Goal: Task Accomplishment & Management: Use online tool/utility

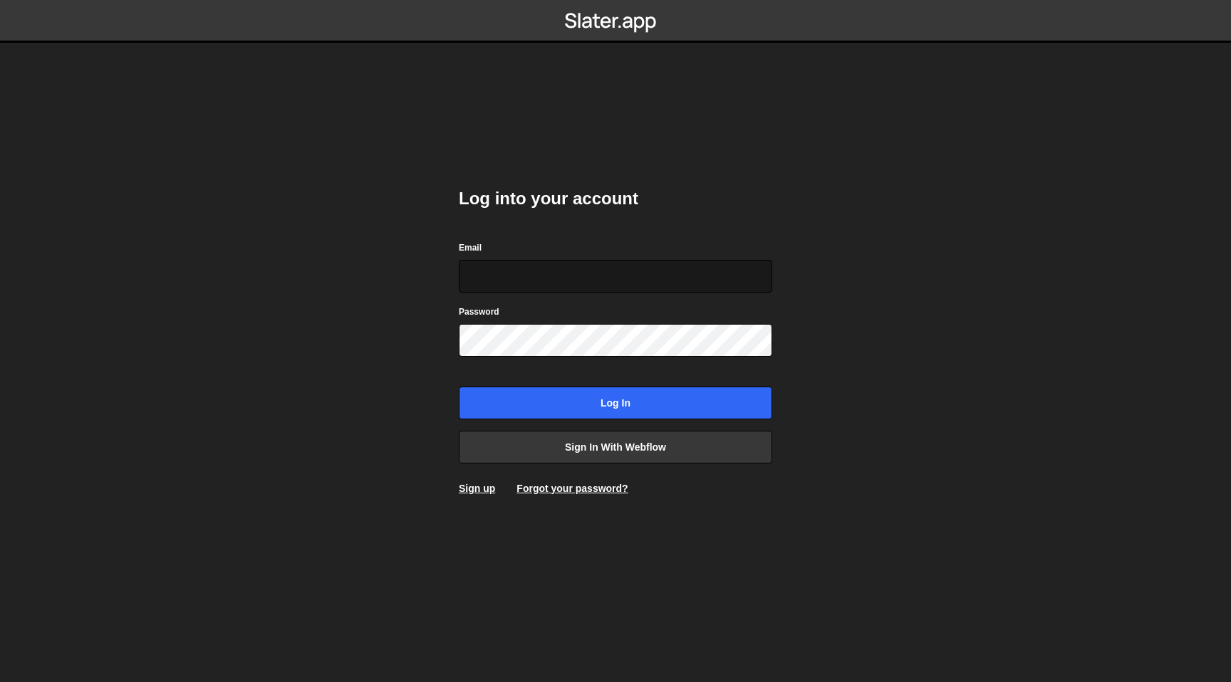
click at [551, 278] on input "Email" at bounding box center [615, 276] width 313 height 33
click at [621, 440] on link "Sign in with Webflow" at bounding box center [615, 447] width 313 height 33
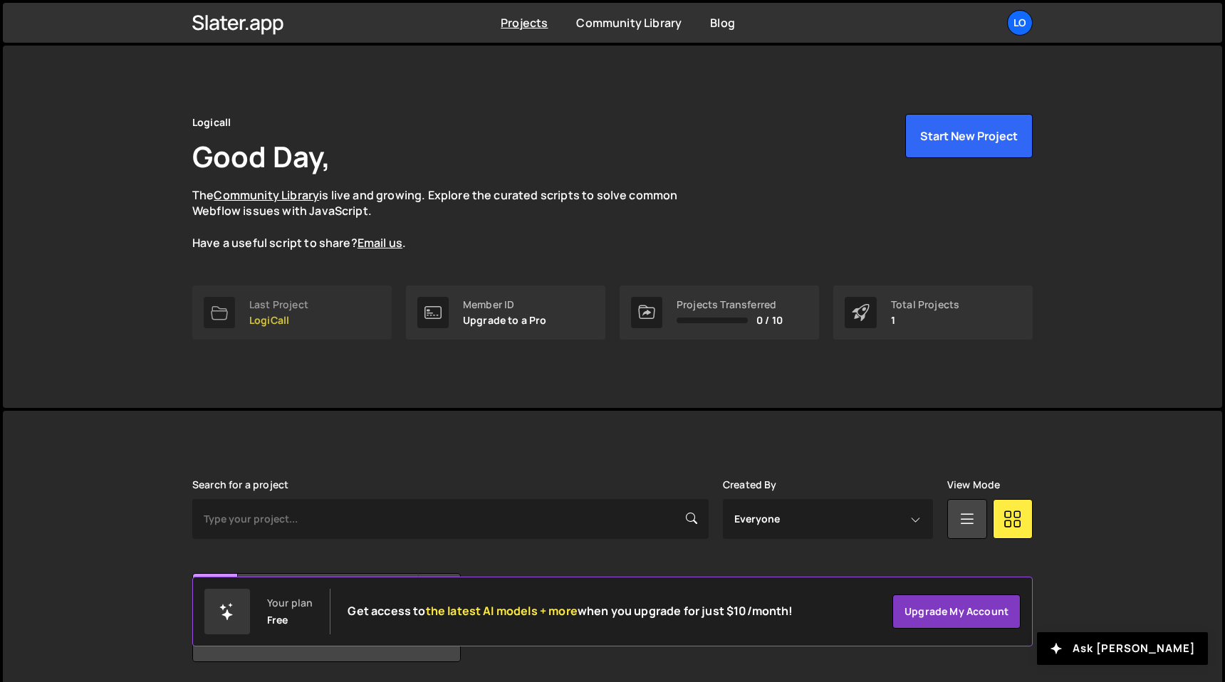
click at [292, 304] on div "Last Project" at bounding box center [278, 304] width 59 height 11
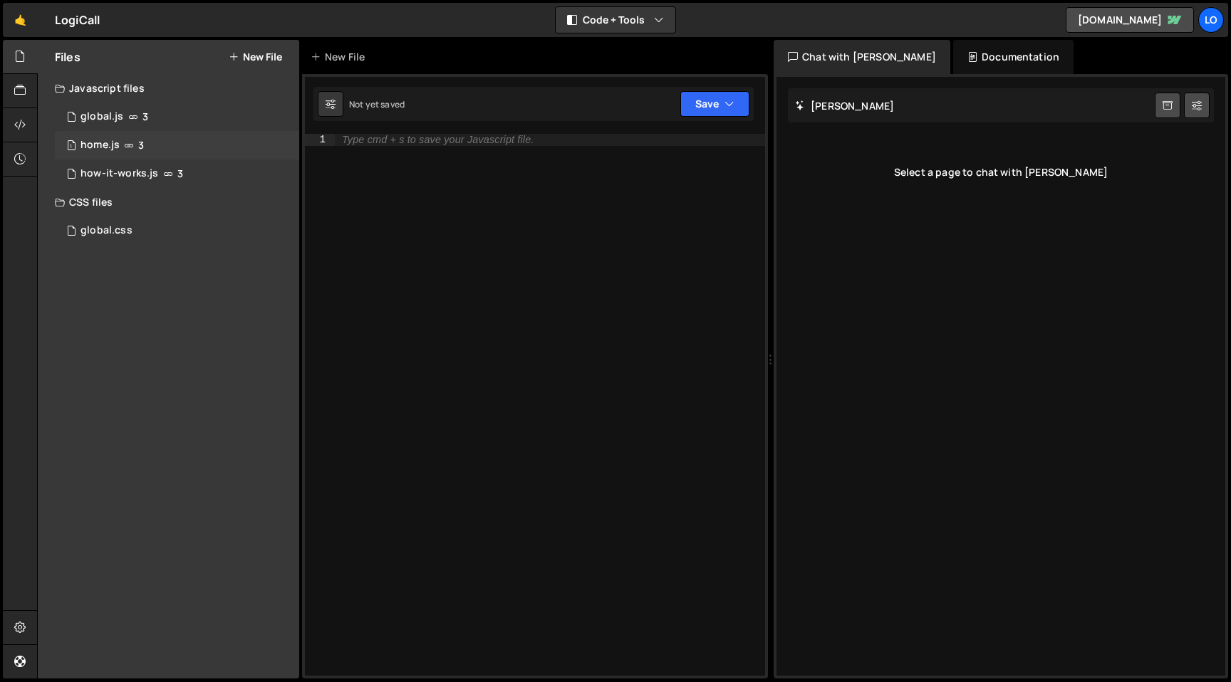
click at [191, 148] on div "1 home.js 3" at bounding box center [177, 145] width 244 height 28
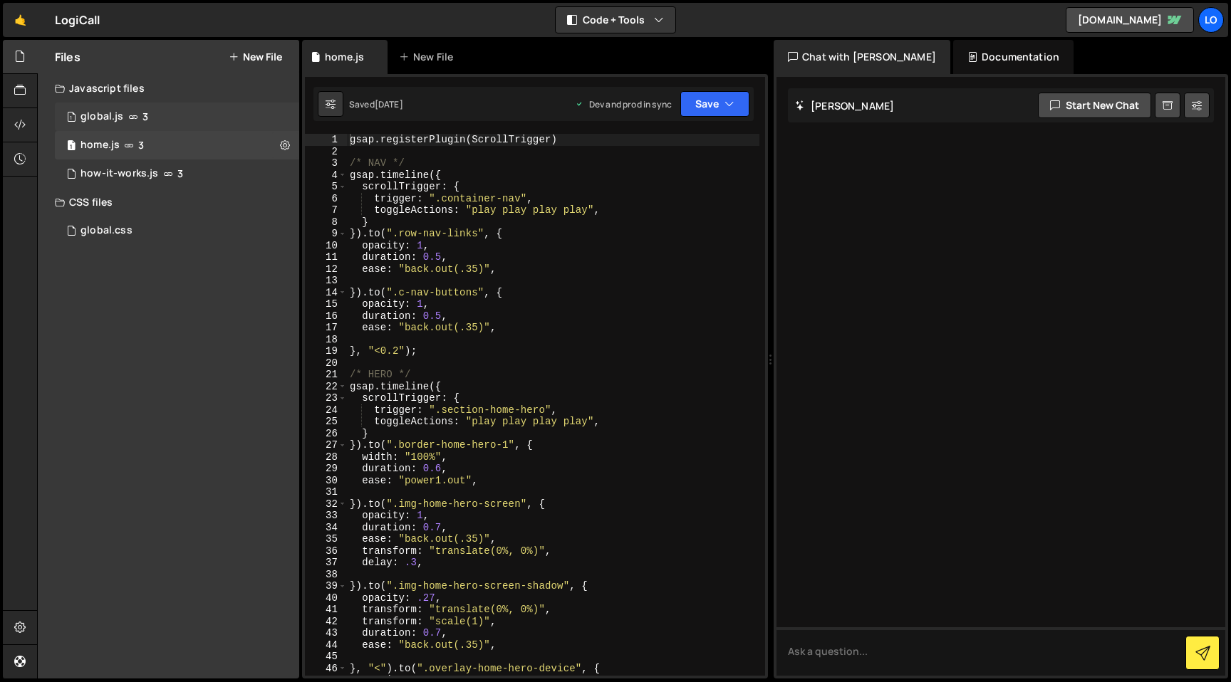
click at [187, 122] on div "1 global.js 3" at bounding box center [177, 117] width 244 height 28
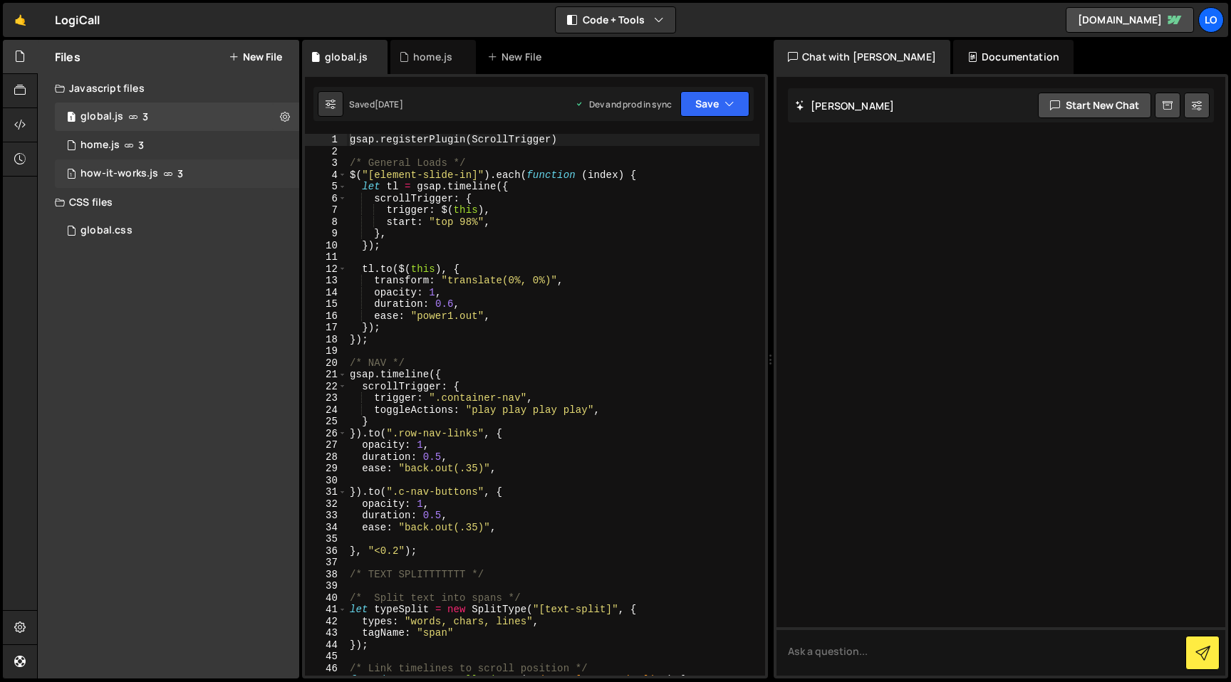
click at [182, 174] on div "1 how-it-works.js 3" at bounding box center [177, 174] width 244 height 28
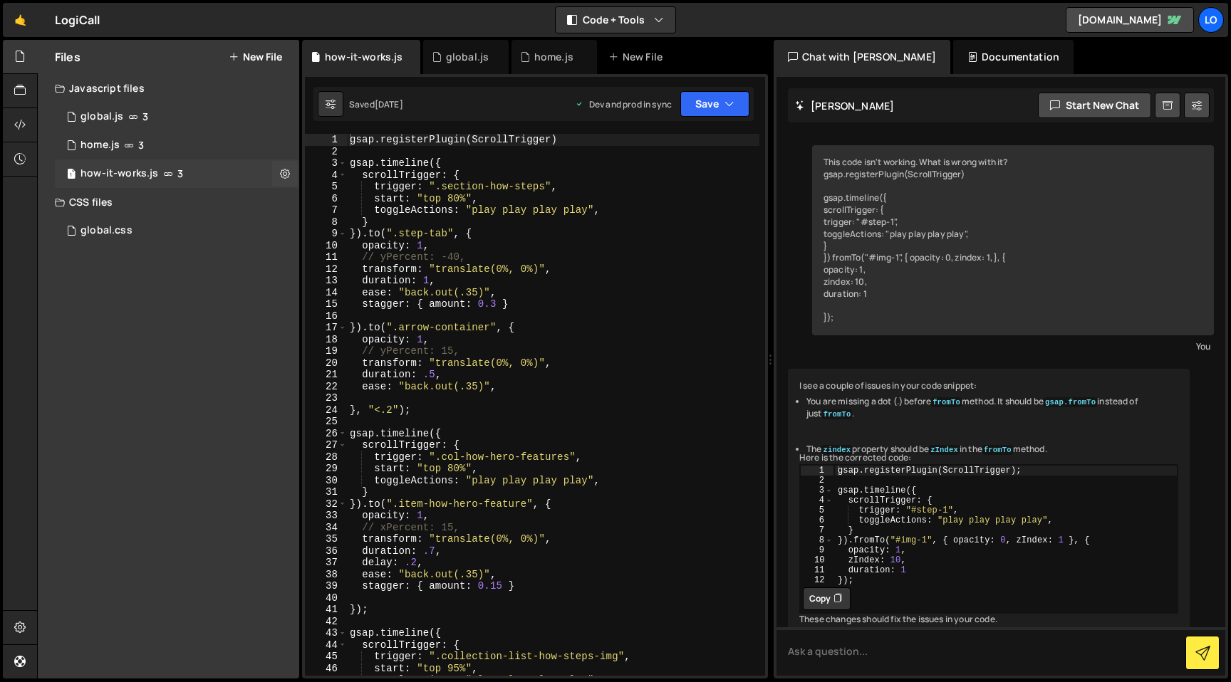
scroll to position [102, 0]
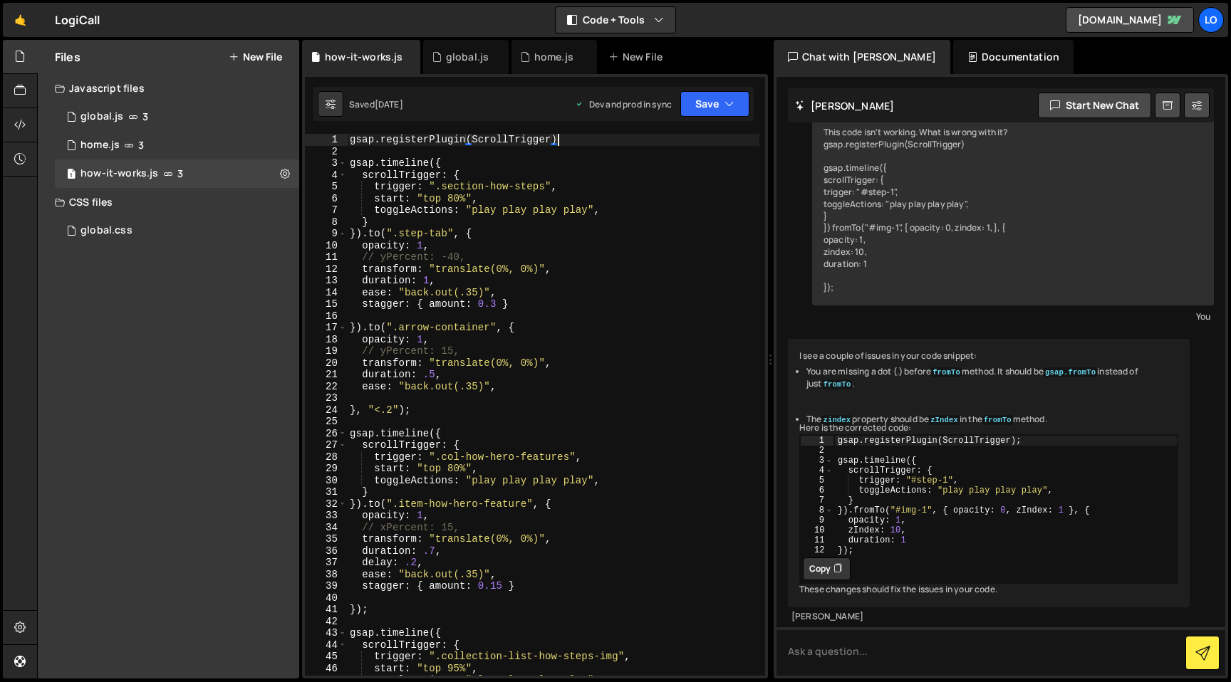
click at [601, 140] on div "gsap . registerPlugin ( ScrollTrigger ) gsap . timeline ({ scrollTrigger : { tr…" at bounding box center [553, 416] width 412 height 565
click at [166, 148] on div "1 home.js 3" at bounding box center [177, 145] width 244 height 28
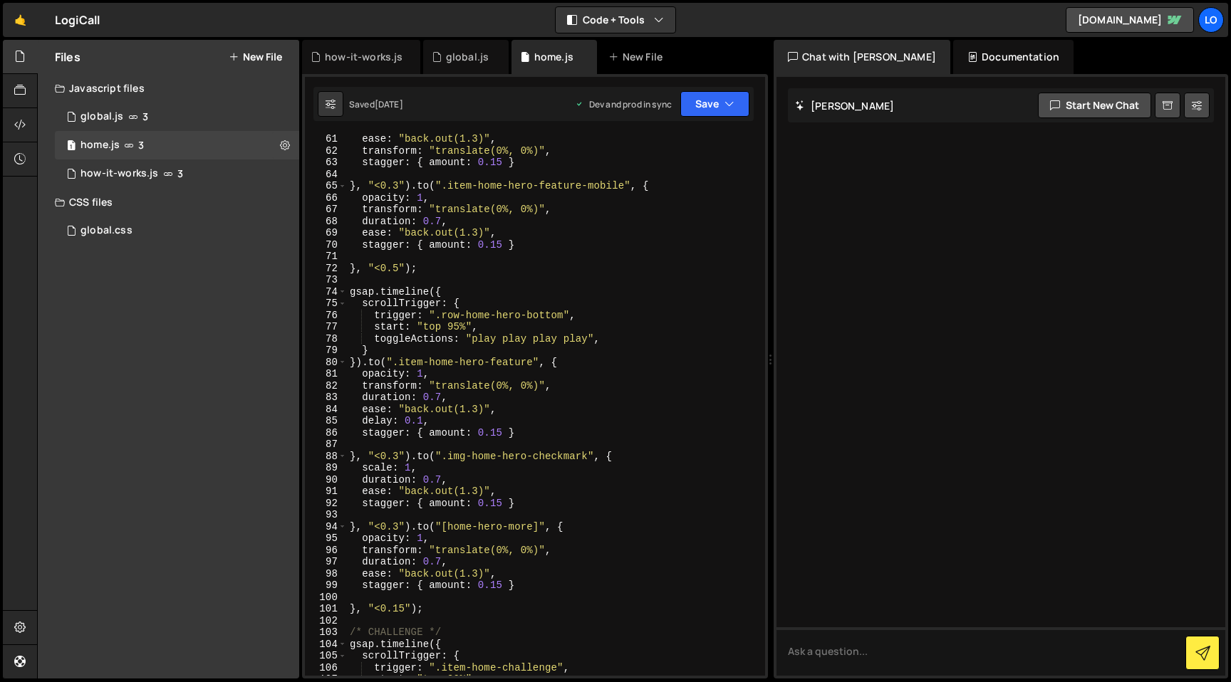
scroll to position [705, 0]
click at [159, 177] on div "1 how-it-works.js 3" at bounding box center [177, 174] width 244 height 28
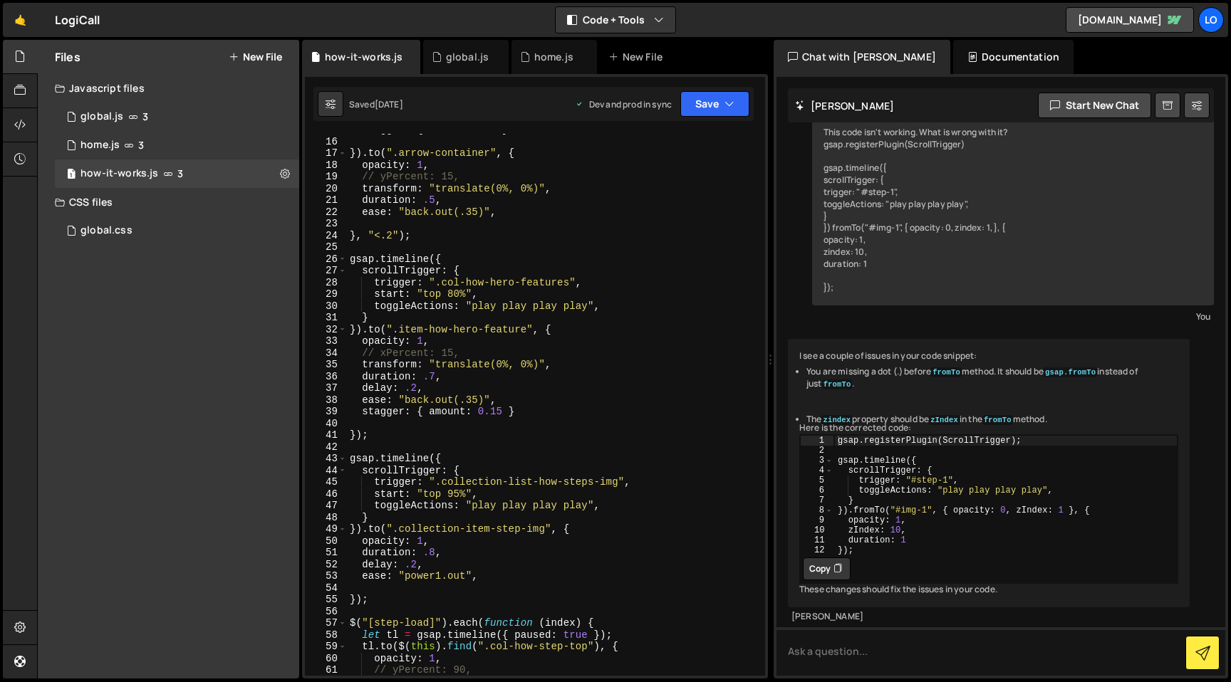
scroll to position [0, 0]
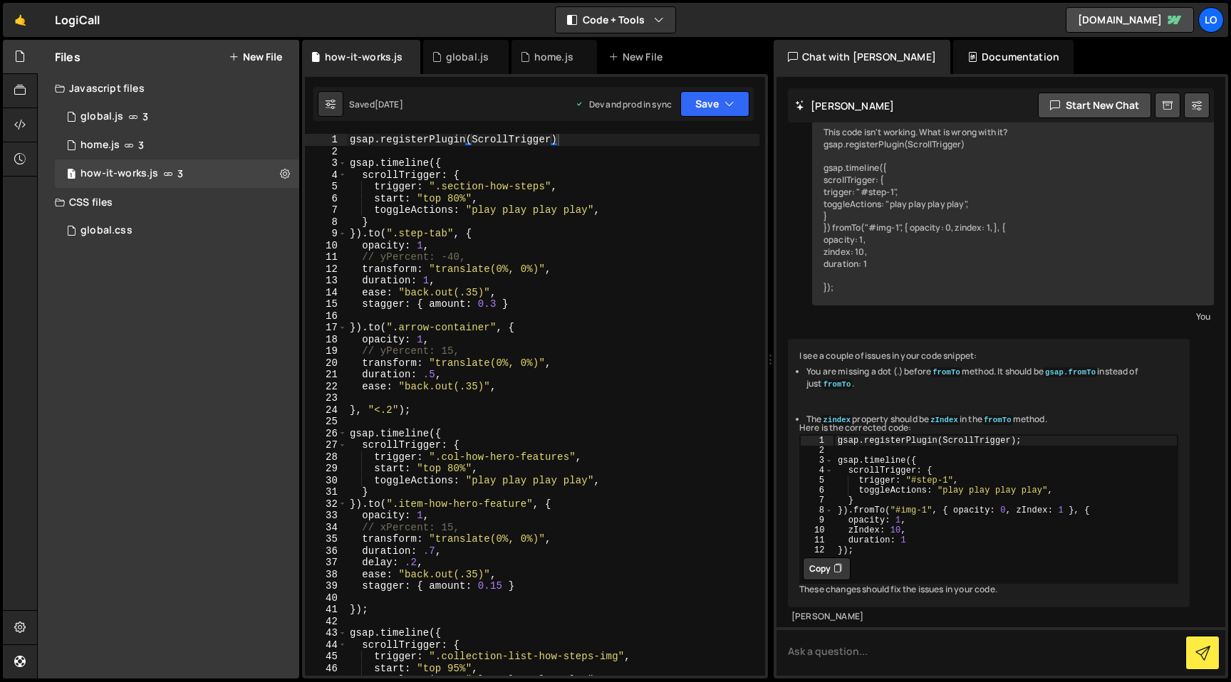
click at [573, 454] on div "gsap . registerPlugin ( ScrollTrigger ) gsap . timeline ({ scrollTrigger : { tr…" at bounding box center [553, 416] width 412 height 565
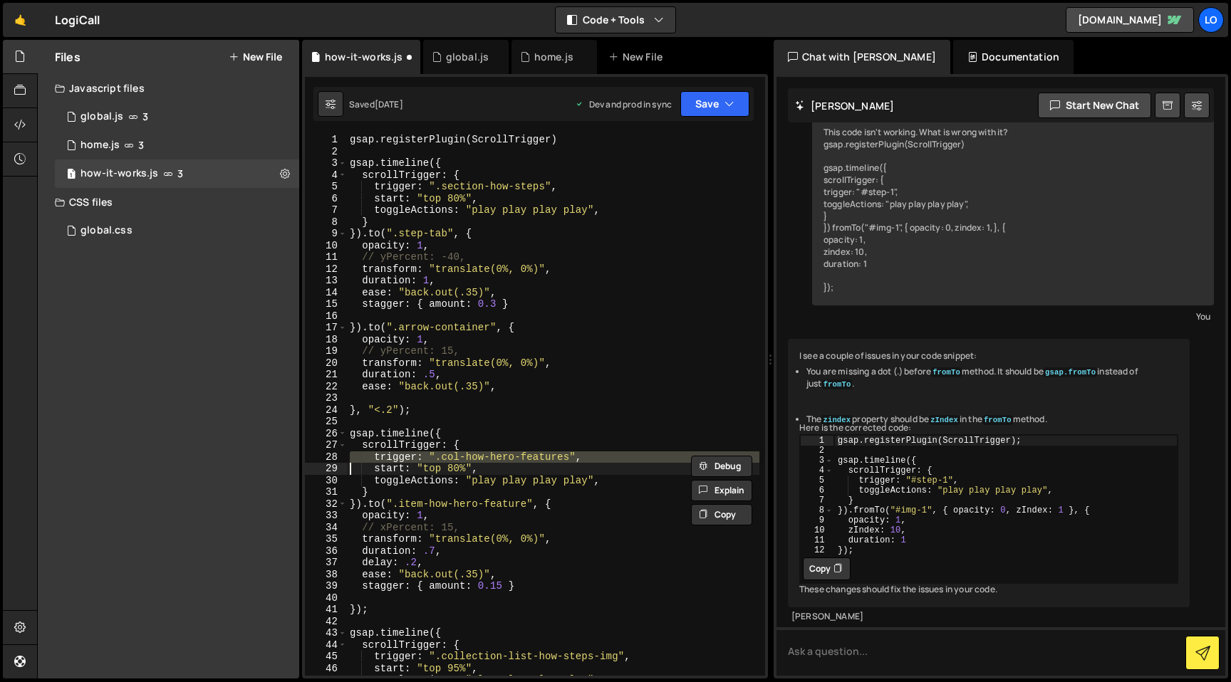
type textarea "start: "top 80%","
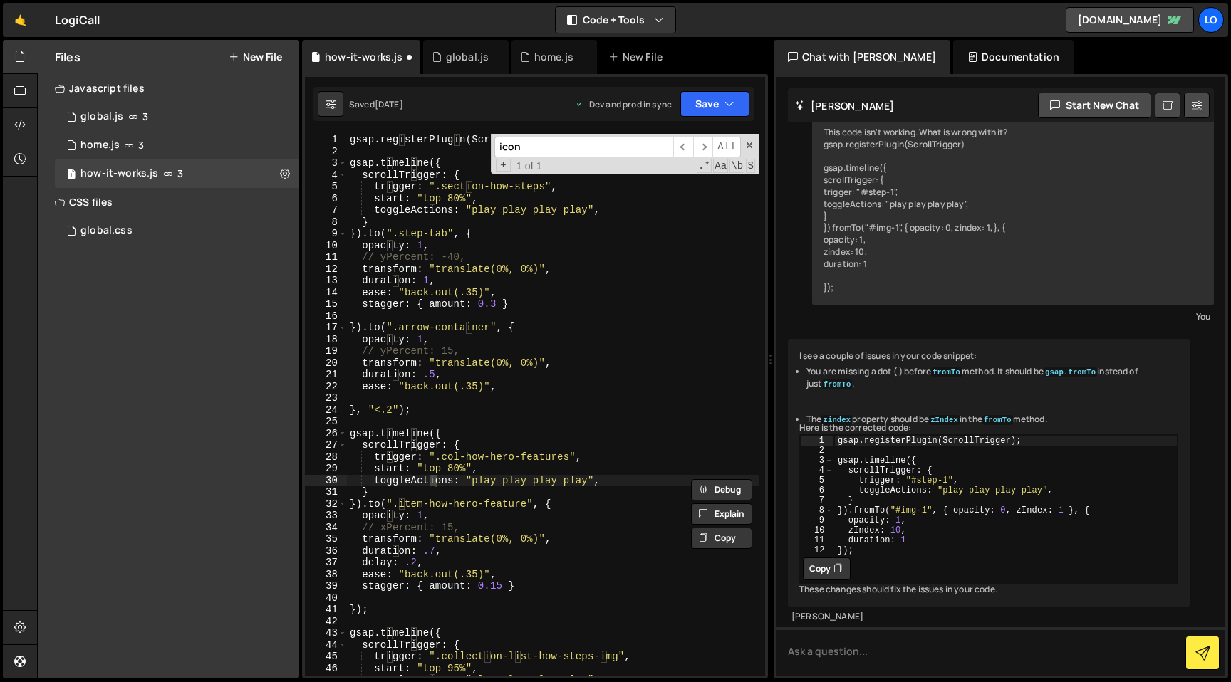
scroll to position [669, 0]
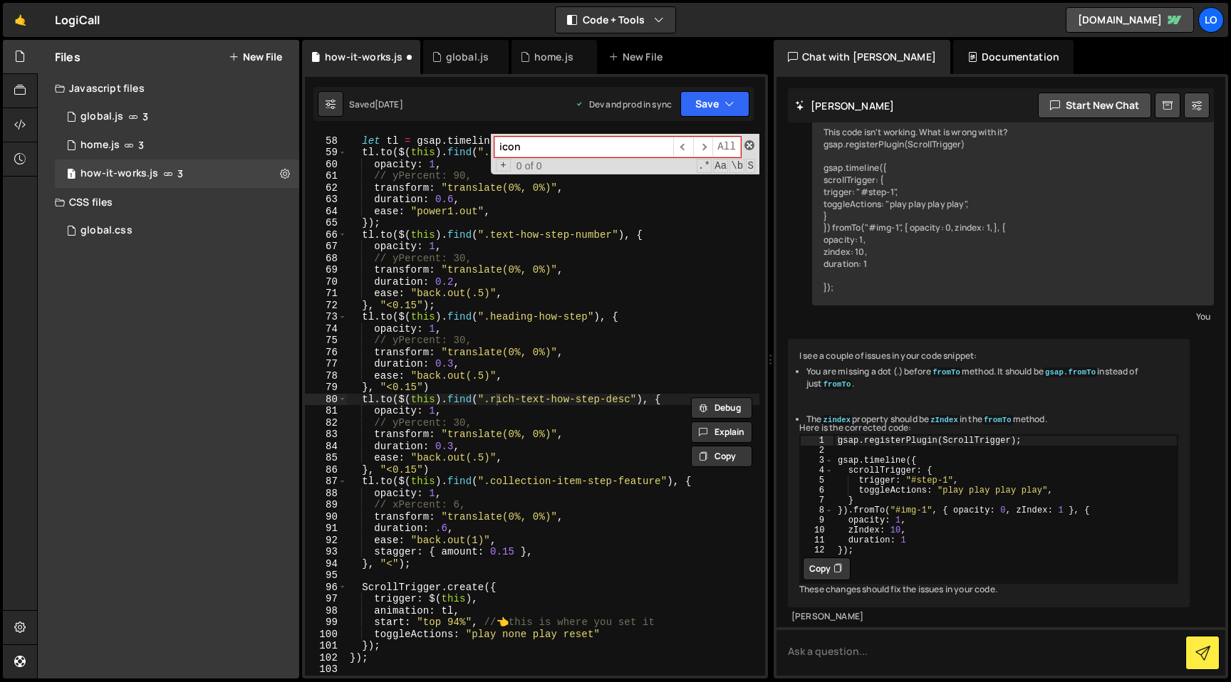
type input "icon"
click at [746, 144] on span at bounding box center [749, 145] width 10 height 10
type textarea "[DOMAIN_NAME]($(this).find(".rich-text-how-step-desc"), {"
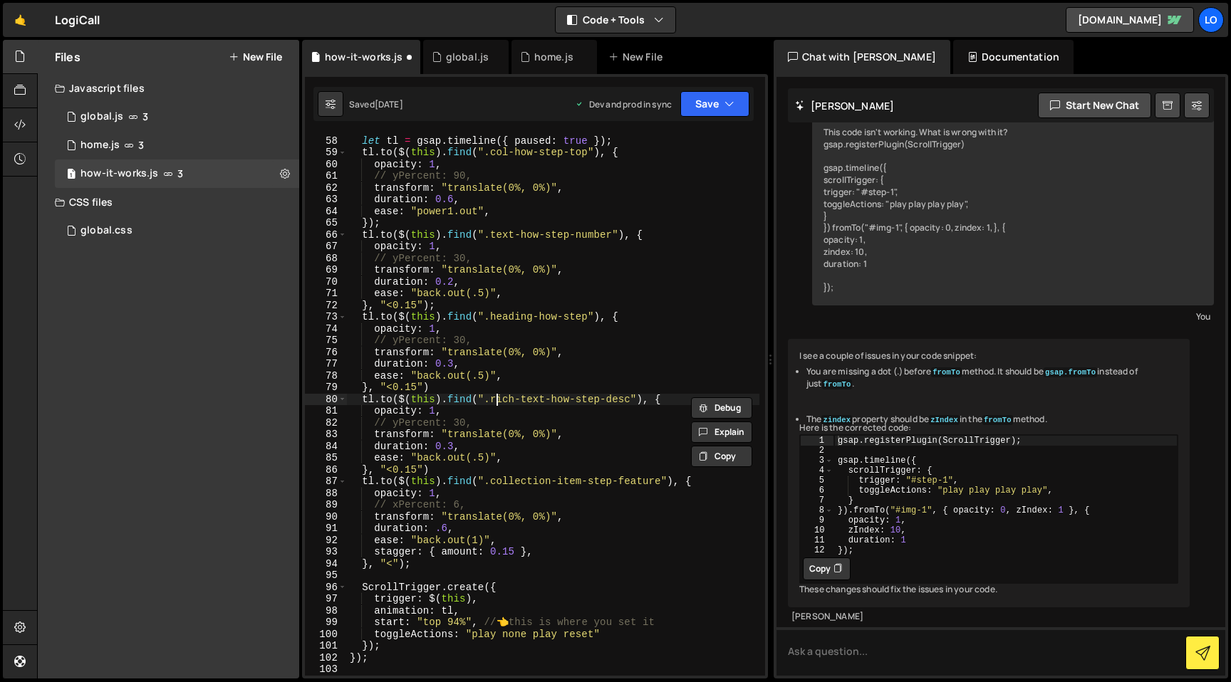
click at [250, 61] on button "New File" at bounding box center [255, 56] width 53 height 11
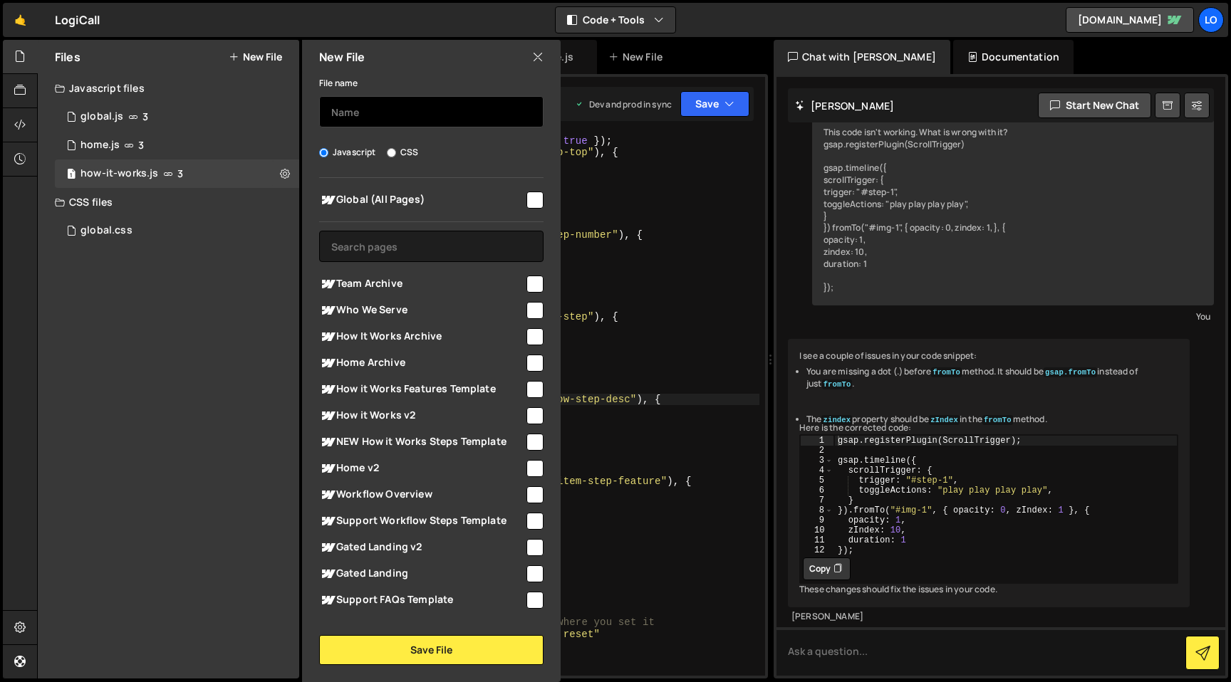
click at [355, 113] on input "text" at bounding box center [431, 111] width 224 height 31
type input "\"
click at [538, 56] on icon at bounding box center [537, 57] width 11 height 16
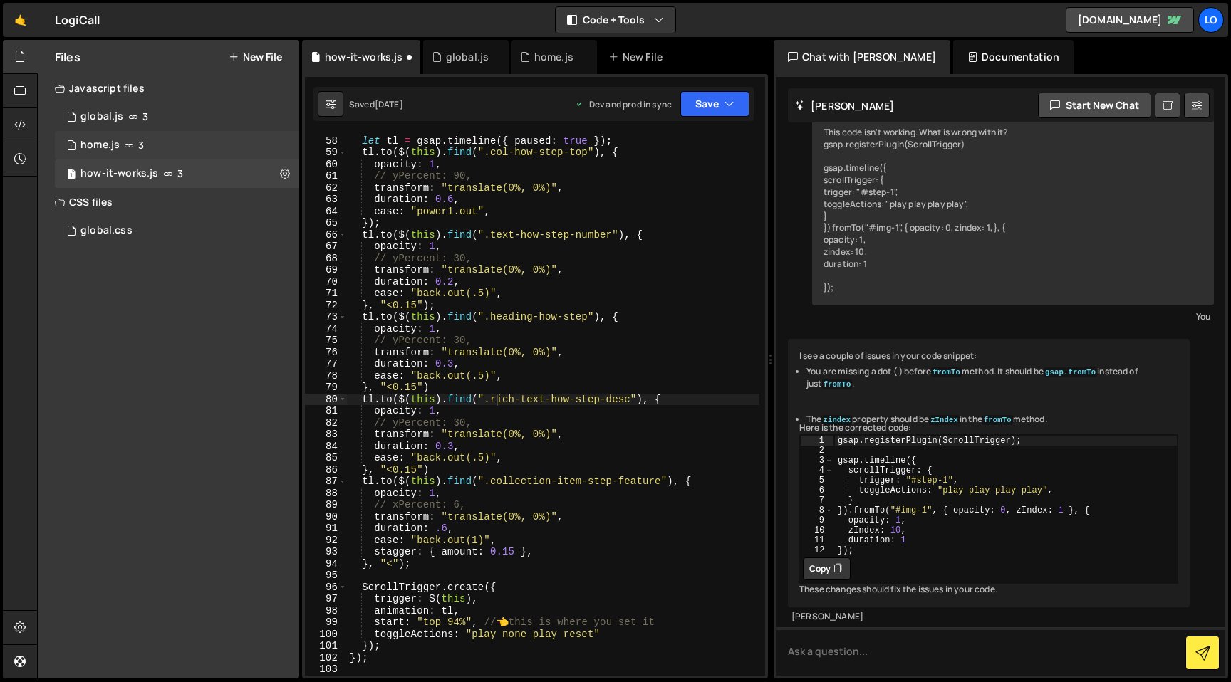
click at [140, 131] on div "1 home.js 3" at bounding box center [177, 145] width 244 height 28
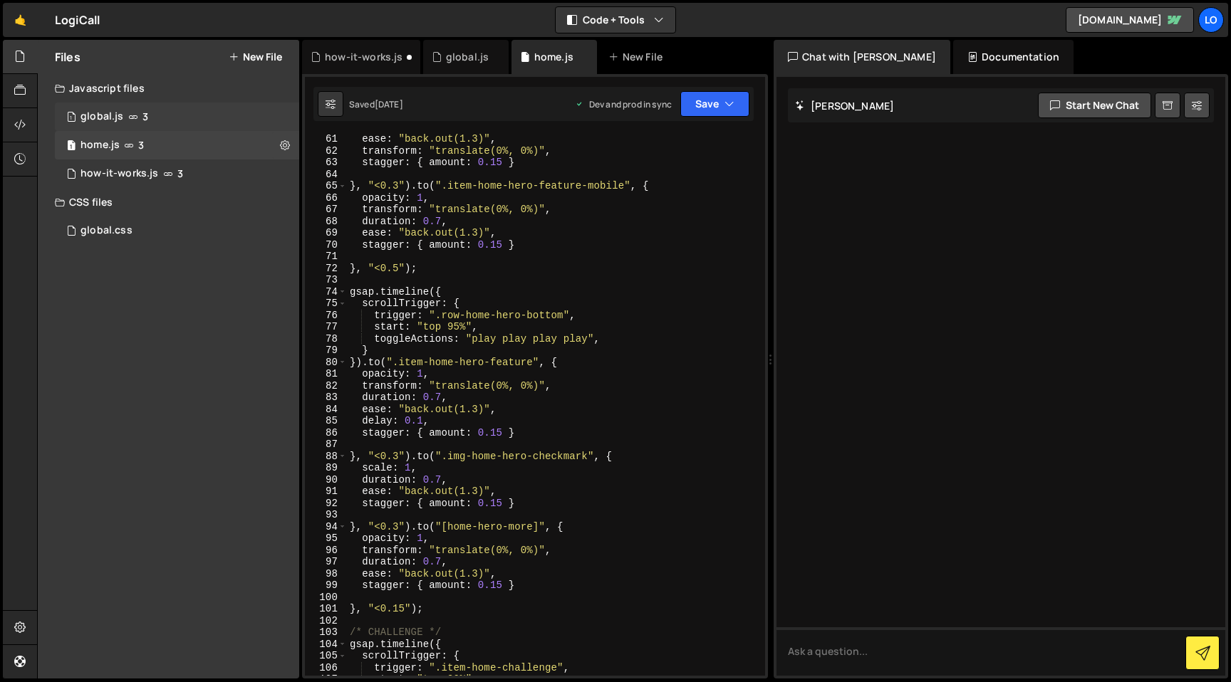
click at [144, 124] on div "1 global.js 3" at bounding box center [177, 117] width 244 height 28
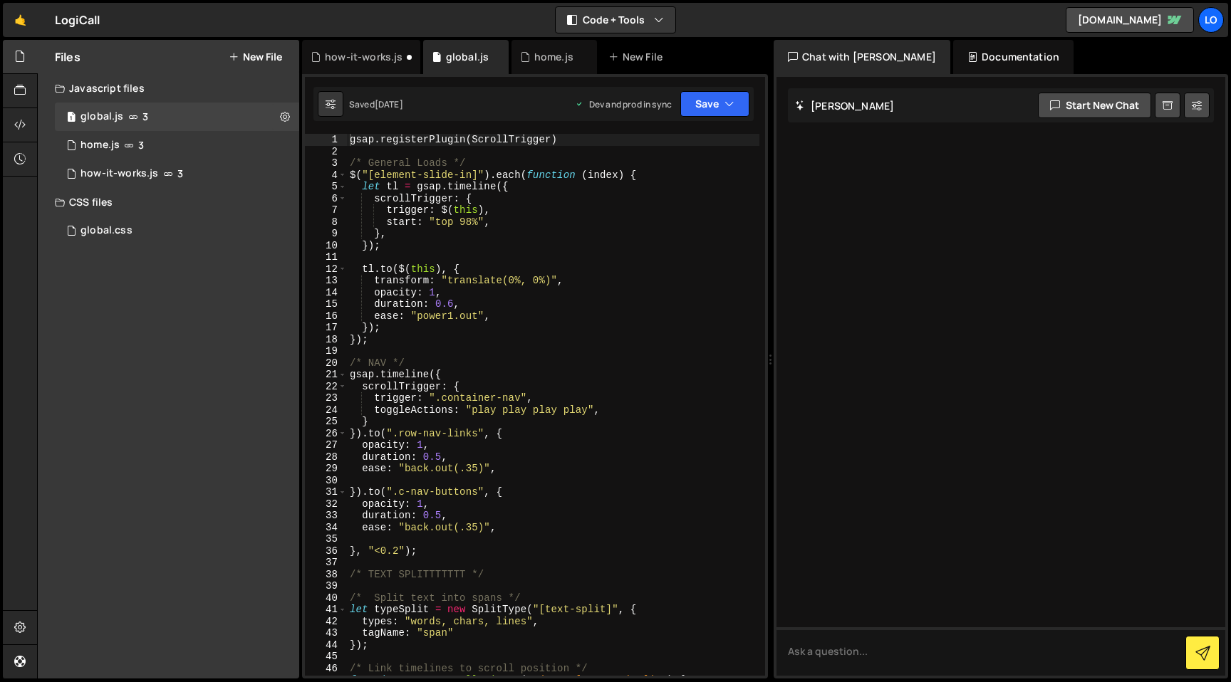
click at [495, 325] on div "gsap . registerPlugin ( ScrollTrigger ) /* General Loads */ $ ( "[element-slide…" at bounding box center [553, 416] width 412 height 565
click at [494, 338] on div "gsap . registerPlugin ( ScrollTrigger ) /* General Loads */ $ ( "[element-slide…" at bounding box center [553, 416] width 412 height 565
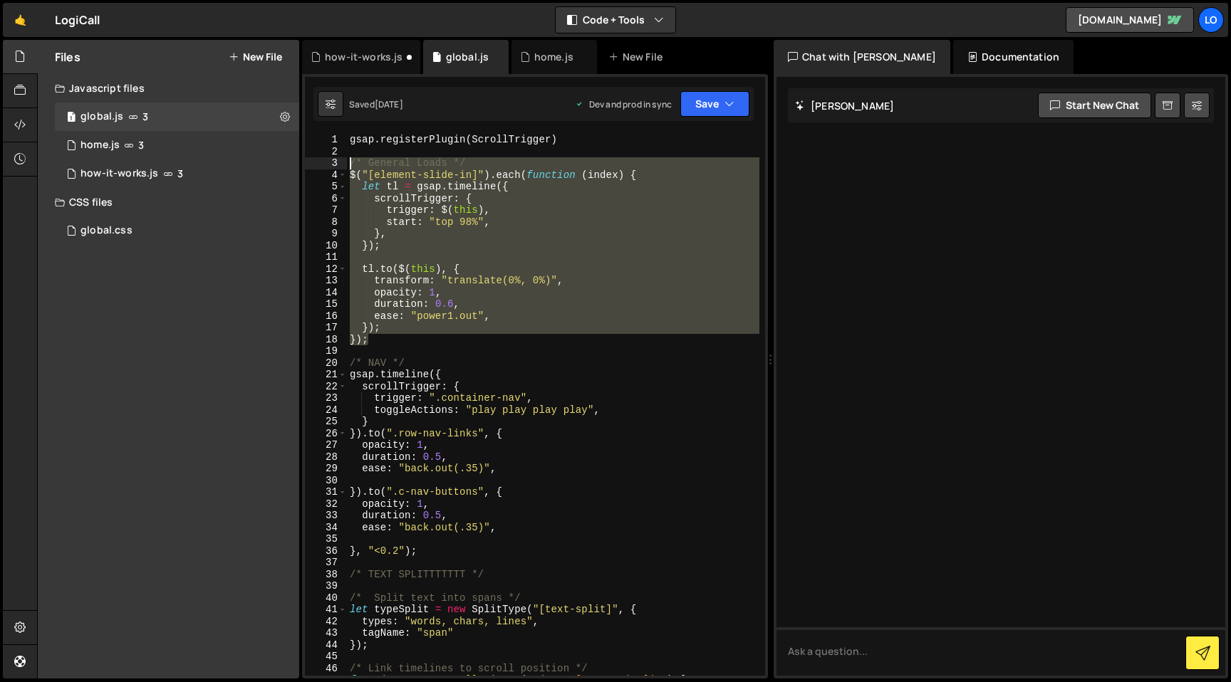
drag, startPoint x: 392, startPoint y: 340, endPoint x: 319, endPoint y: 161, distance: 193.6
click at [319, 161] on div "}); 1 2 3 4 5 6 7 8 9 10 11 12 13 14 15 16 17 18 19 20 21 22 23 24 25 26 27 28 …" at bounding box center [535, 405] width 460 height 542
type textarea "});"
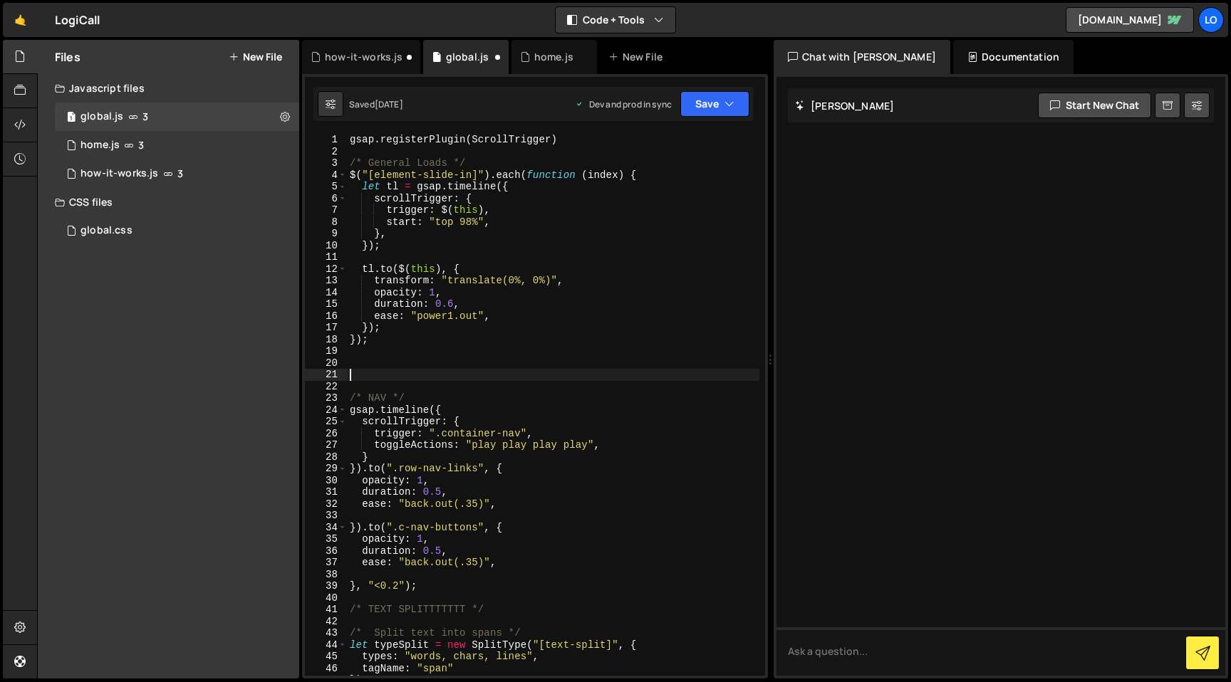
paste textarea "});"
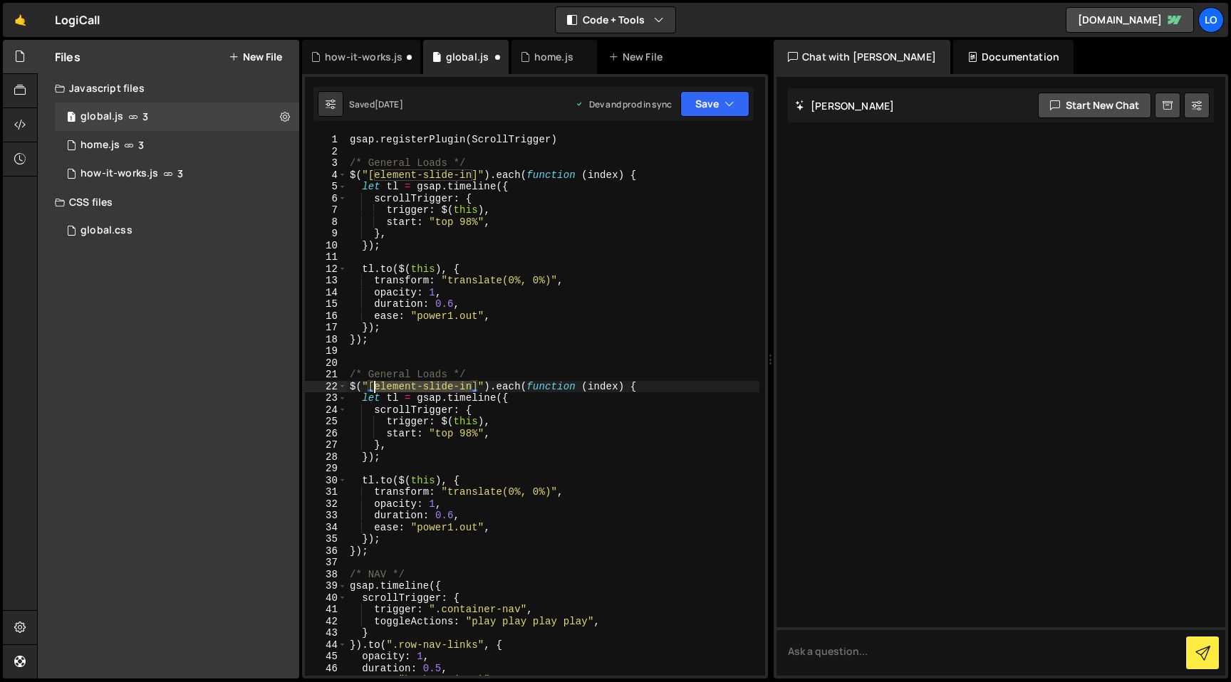
drag, startPoint x: 471, startPoint y: 387, endPoint x: 374, endPoint y: 391, distance: 96.9
click at [374, 391] on div "gsap . registerPlugin ( ScrollTrigger ) /* General Loads */ $ ( "[element-slide…" at bounding box center [553, 416] width 412 height 565
click at [583, 478] on div "gsap . registerPlugin ( ScrollTrigger ) /* General Loads */ $ ( "[element-slide…" at bounding box center [553, 416] width 412 height 565
click at [575, 449] on div "gsap . registerPlugin ( ScrollTrigger ) /* General Loads */ $ ( "[element-slide…" at bounding box center [553, 416] width 412 height 565
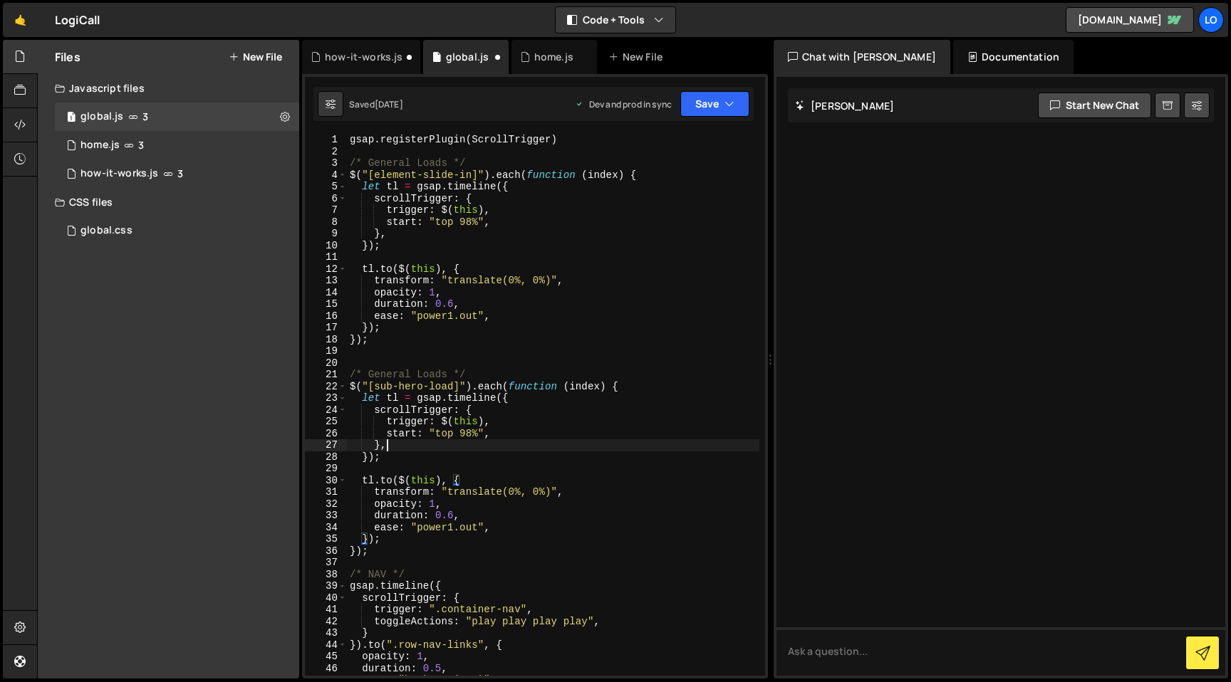
scroll to position [0, 1]
drag, startPoint x: 380, startPoint y: 645, endPoint x: 489, endPoint y: 647, distance: 109.7
click at [489, 647] on div "gsap . registerPlugin ( ScrollTrigger ) /* General Loads */ $ ( "[element-slide…" at bounding box center [553, 416] width 412 height 565
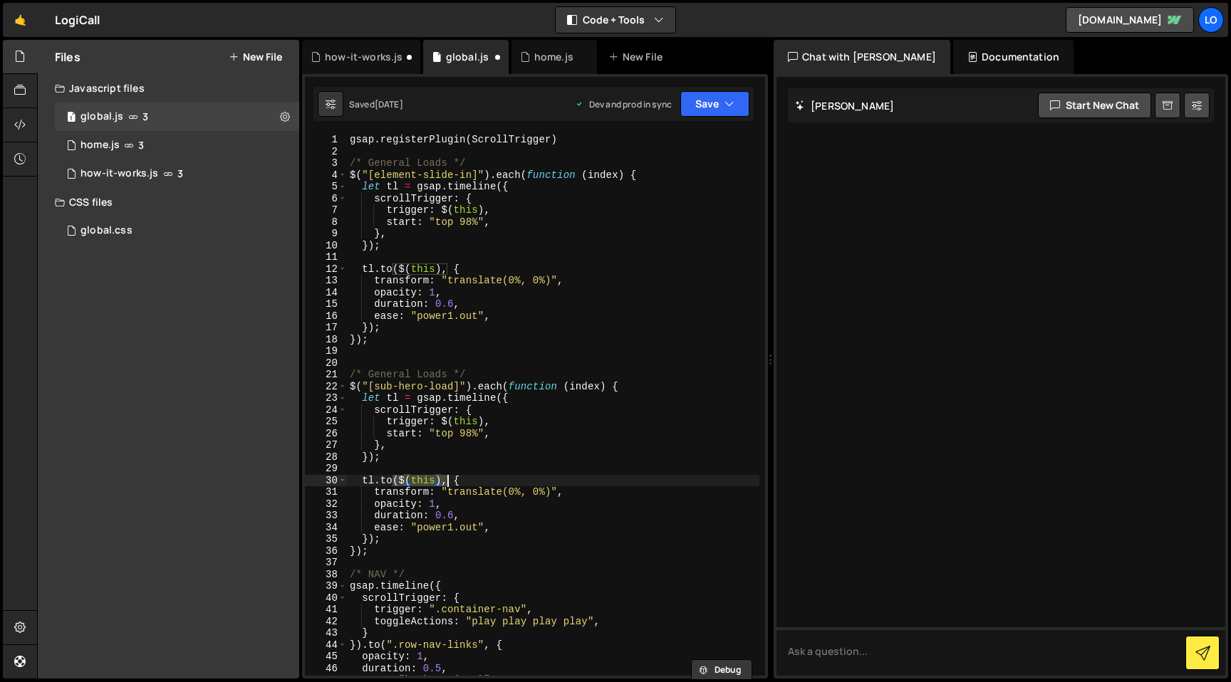
drag, startPoint x: 392, startPoint y: 481, endPoint x: 444, endPoint y: 480, distance: 52.7
click at [444, 480] on div "gsap . registerPlugin ( ScrollTrigger ) /* General Loads */ $ ( "[element-slide…" at bounding box center [553, 416] width 412 height 565
paste textarea "".row-nav-links""
drag, startPoint x: 497, startPoint y: 476, endPoint x: 503, endPoint y: 496, distance: 20.3
click at [400, 478] on div "gsap . registerPlugin ( ScrollTrigger ) /* General Loads */ $ ( "[element-slide…" at bounding box center [553, 416] width 412 height 565
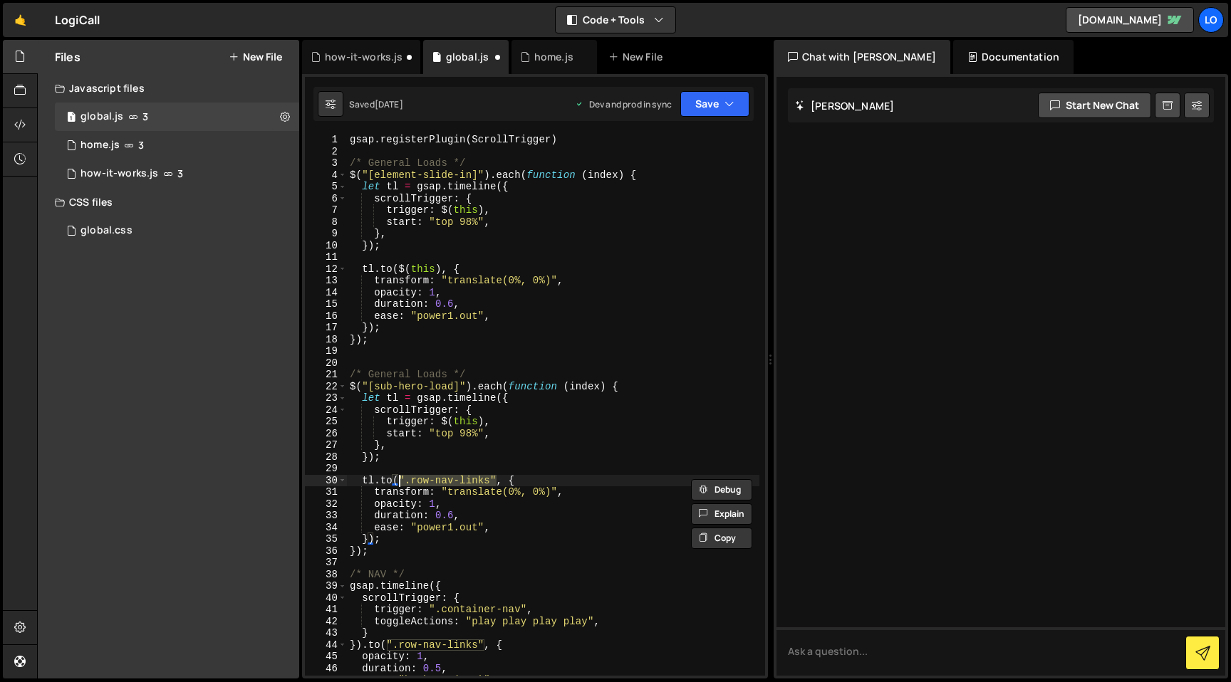
scroll to position [0, 4]
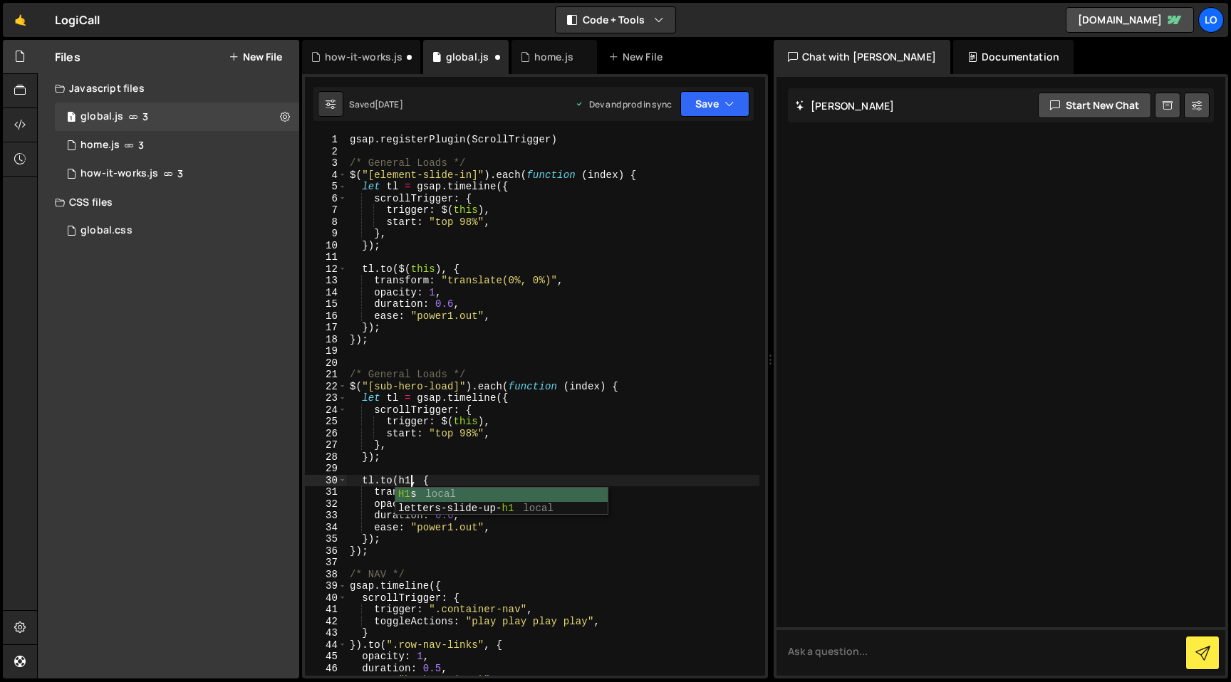
type textarea "[DOMAIN_NAME](".row-nav-links", {"
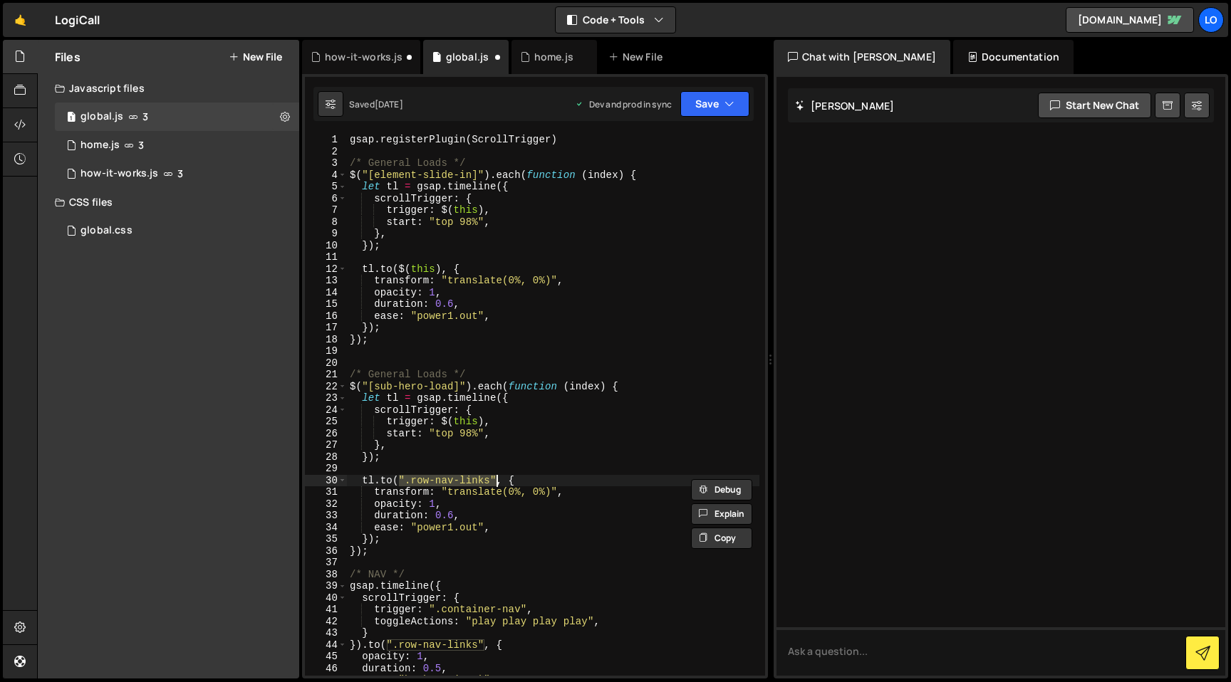
click at [471, 463] on div "gsap . registerPlugin ( ScrollTrigger ) /* General Loads */ $ ( "[element-slide…" at bounding box center [553, 416] width 412 height 565
drag, startPoint x: 491, startPoint y: 481, endPoint x: 405, endPoint y: 481, distance: 85.5
click at [405, 481] on div "gsap . registerPlugin ( ScrollTrigger ) /* General Loads */ $ ( "[element-slide…" at bounding box center [553, 416] width 412 height 565
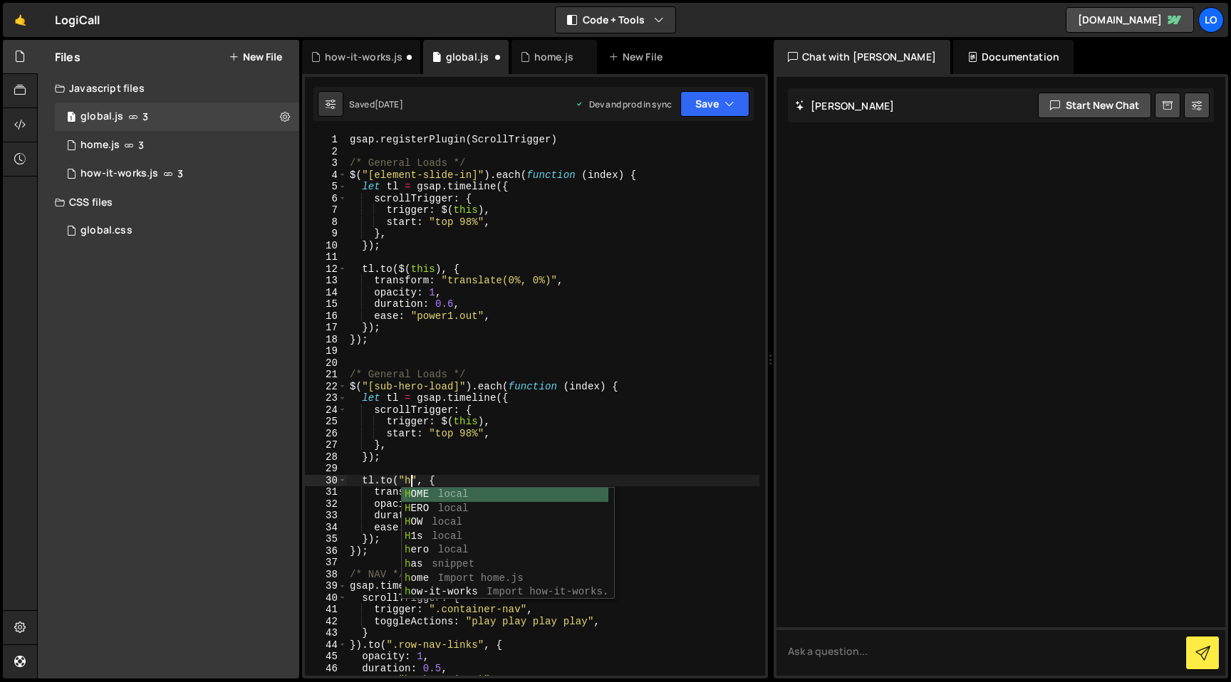
scroll to position [0, 4]
click at [469, 478] on div "gsap . registerPlugin ( ScrollTrigger ) /* General Loads */ $ ( "[element-slide…" at bounding box center [553, 416] width 412 height 565
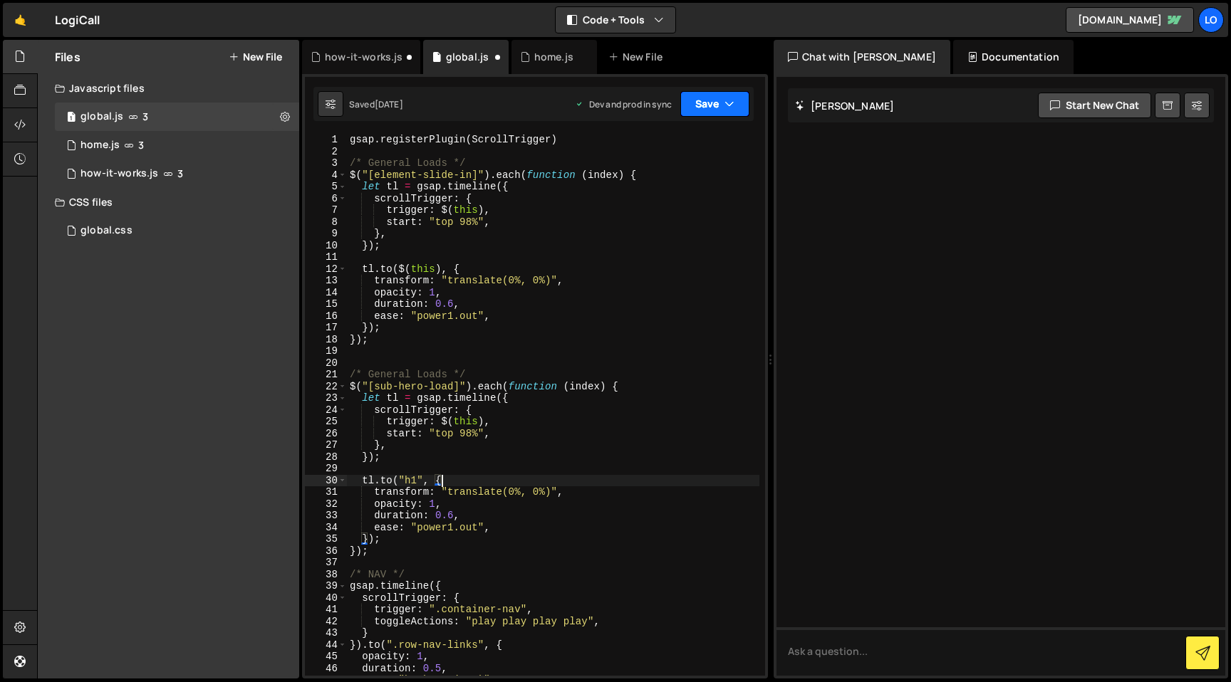
click at [732, 104] on icon "button" at bounding box center [729, 104] width 10 height 14
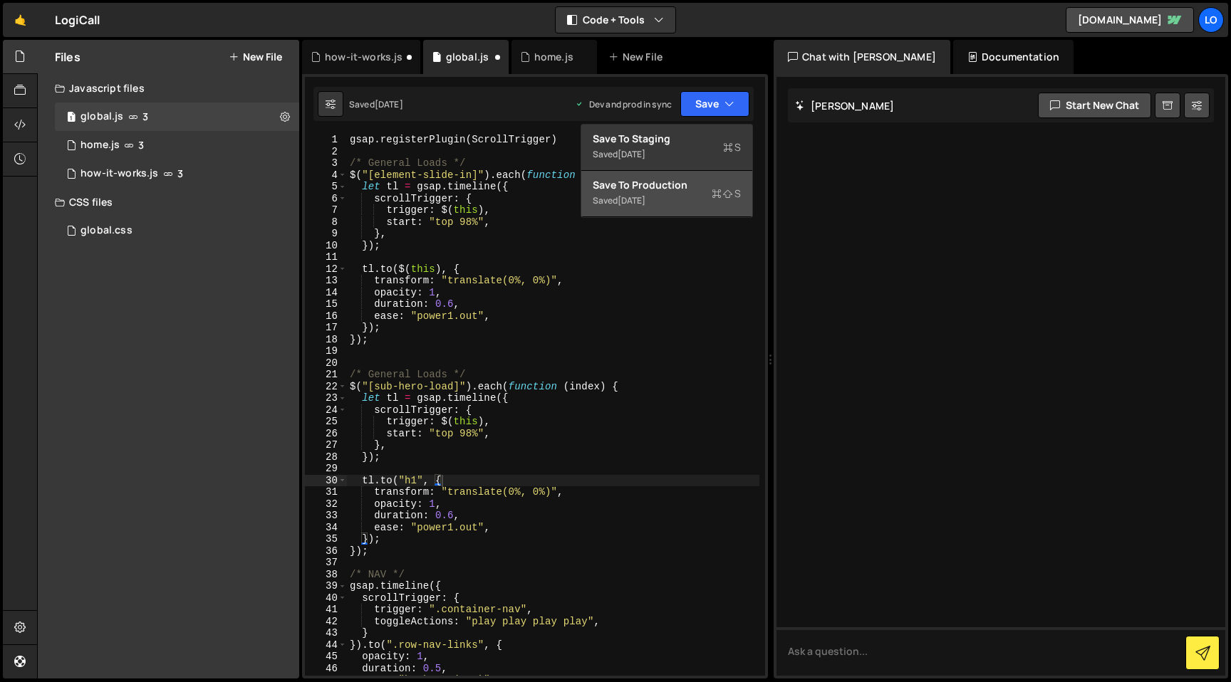
click at [686, 202] on div "Saved [DATE]" at bounding box center [666, 200] width 148 height 17
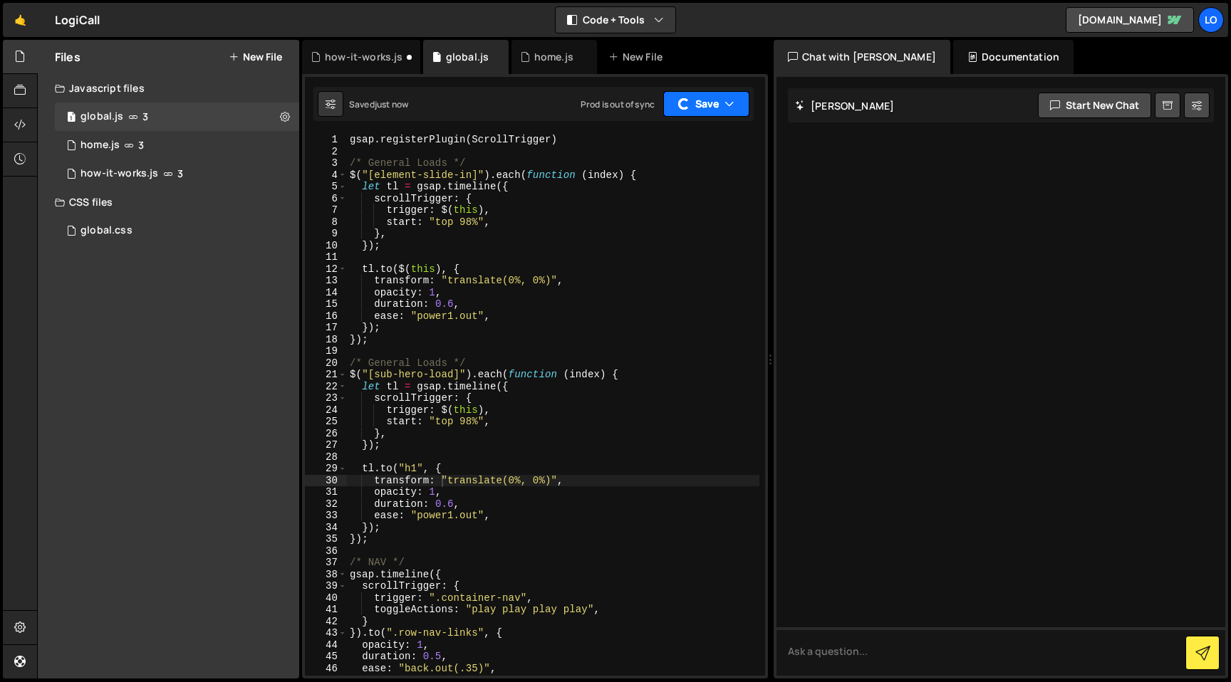
click at [725, 98] on icon "button" at bounding box center [729, 104] width 10 height 14
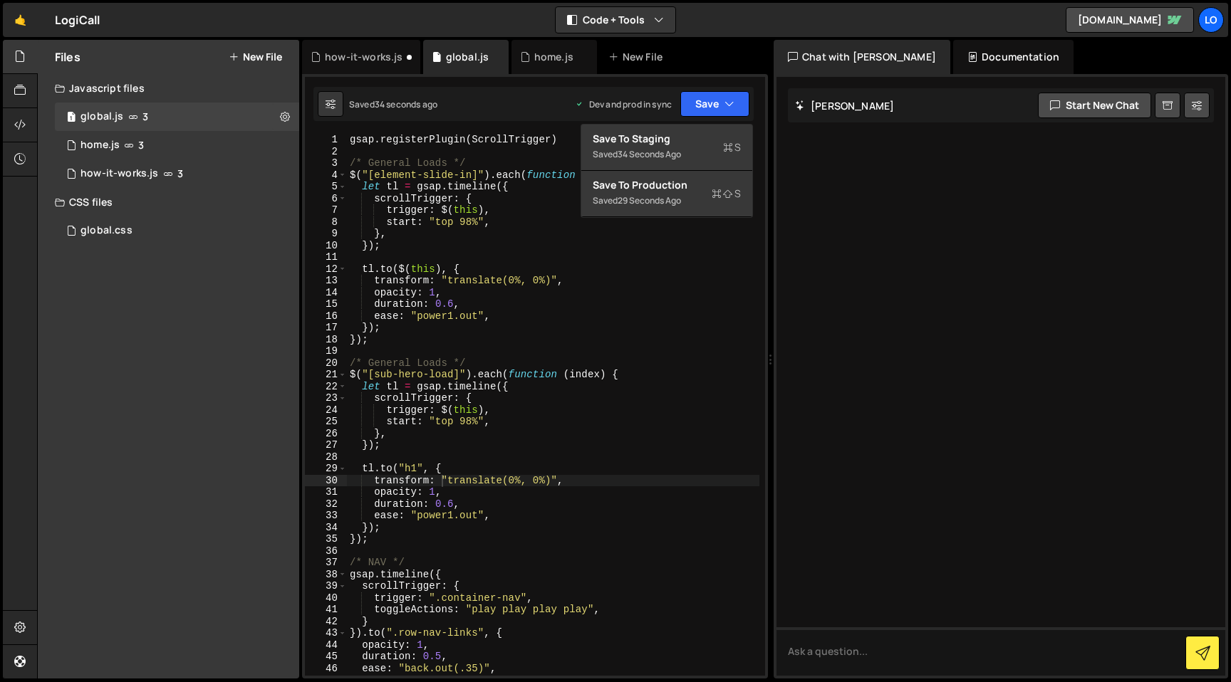
click at [383, 469] on div "gsap . registerPlugin ( ScrollTrigger ) /* General Loads */ $ ( "[element-slide…" at bounding box center [553, 416] width 412 height 565
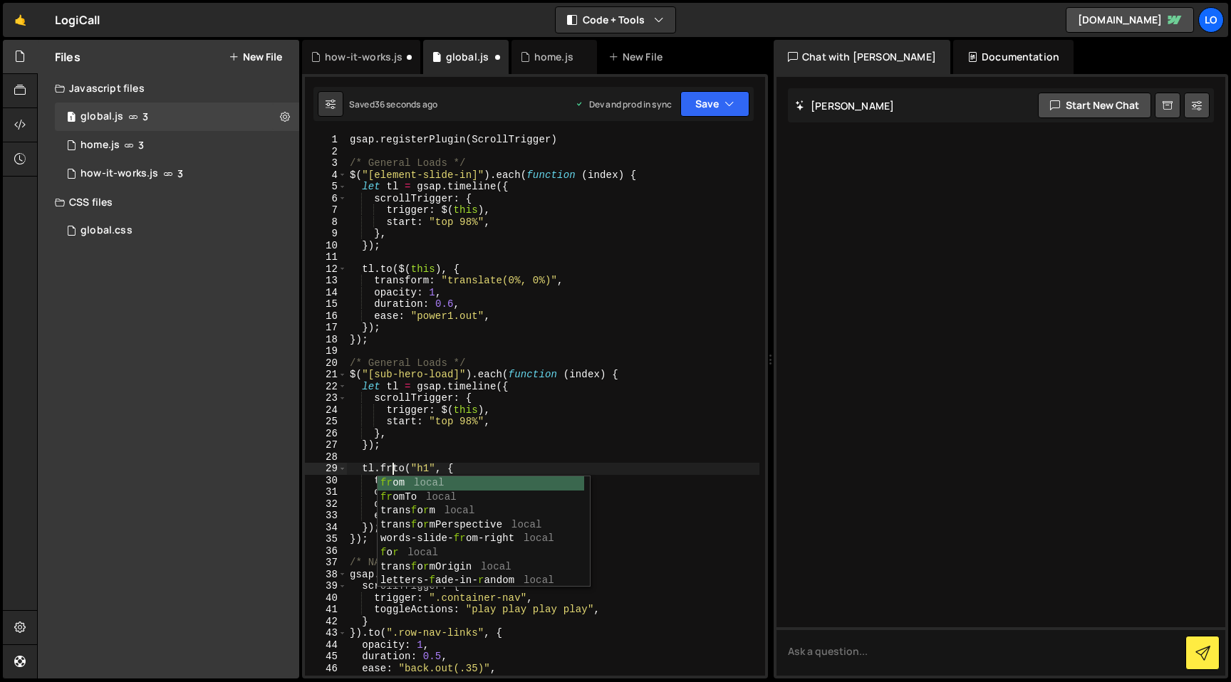
scroll to position [0, 4]
type textarea "tl.from("h1", {"
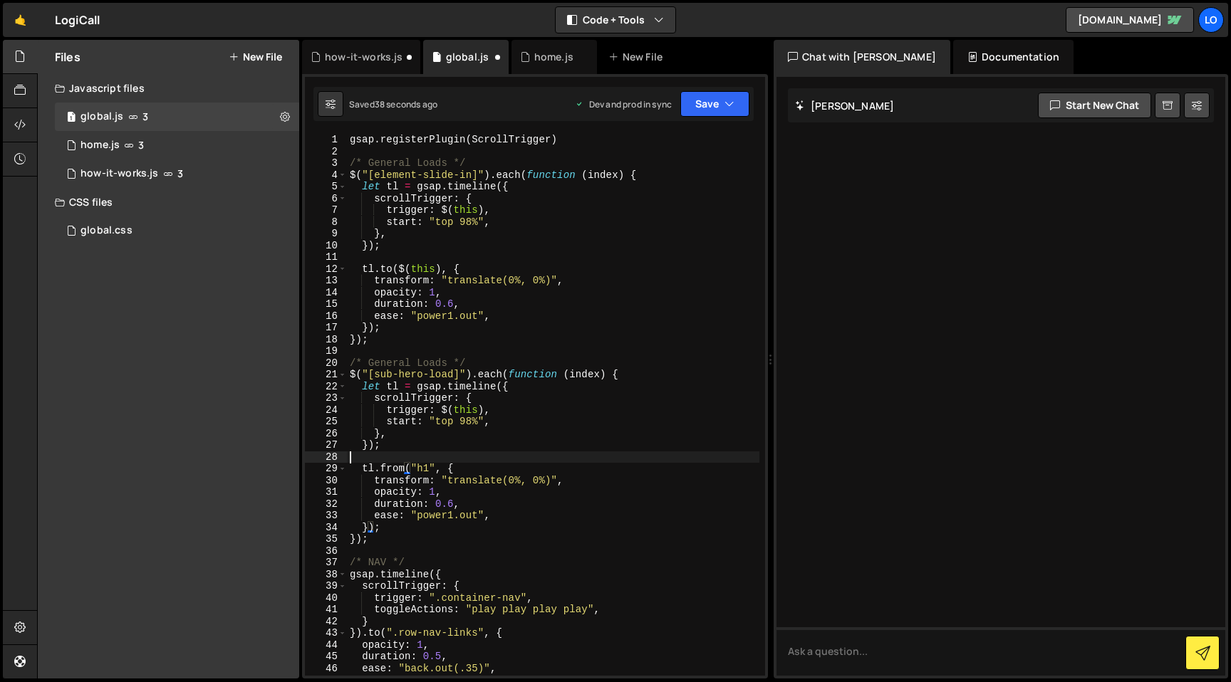
click at [526, 457] on div "gsap . registerPlugin ( ScrollTrigger ) /* General Loads */ $ ( "[element-slide…" at bounding box center [553, 416] width 412 height 565
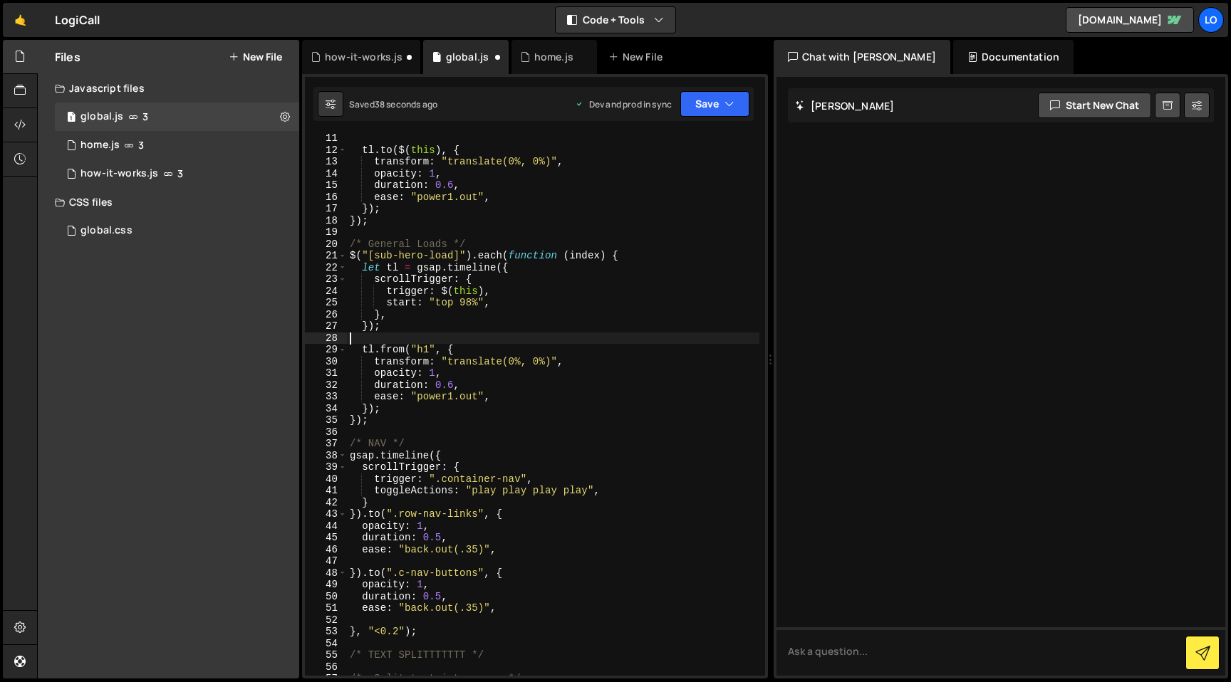
scroll to position [119, 0]
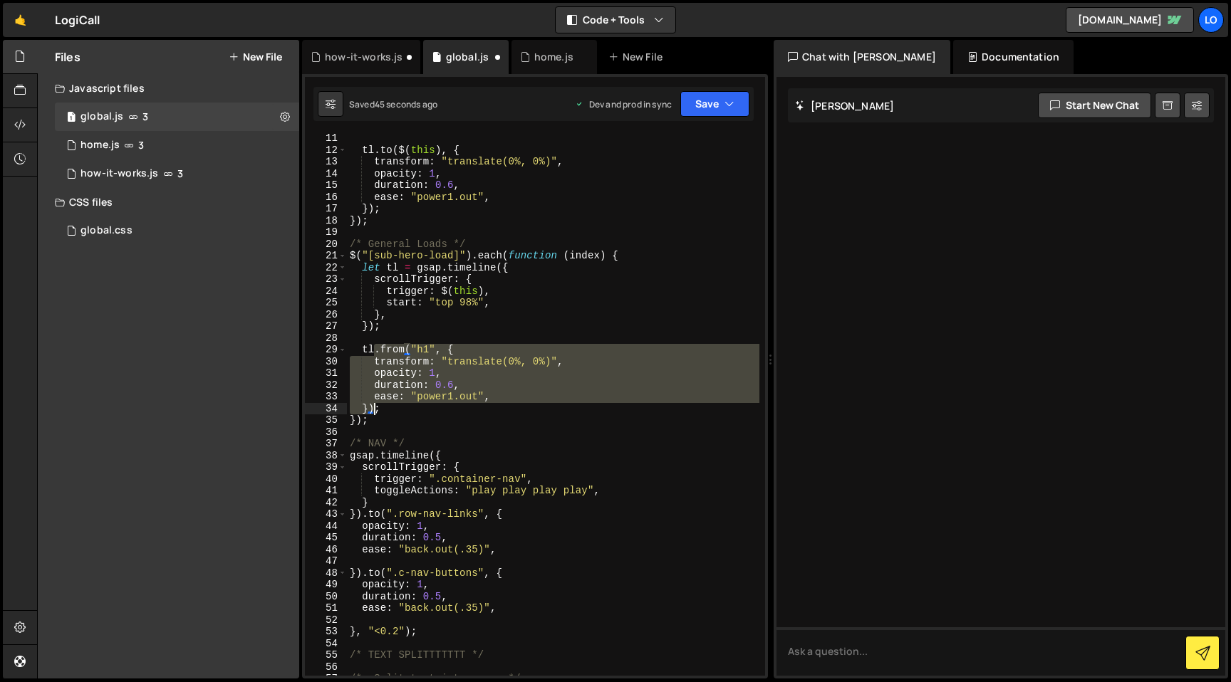
drag, startPoint x: 374, startPoint y: 353, endPoint x: 375, endPoint y: 407, distance: 54.8
click at [375, 407] on div "tl . to ( $ ( this ) , { transform : "translate(0%, 0%)" , opacity : 1 , durati…" at bounding box center [553, 414] width 412 height 565
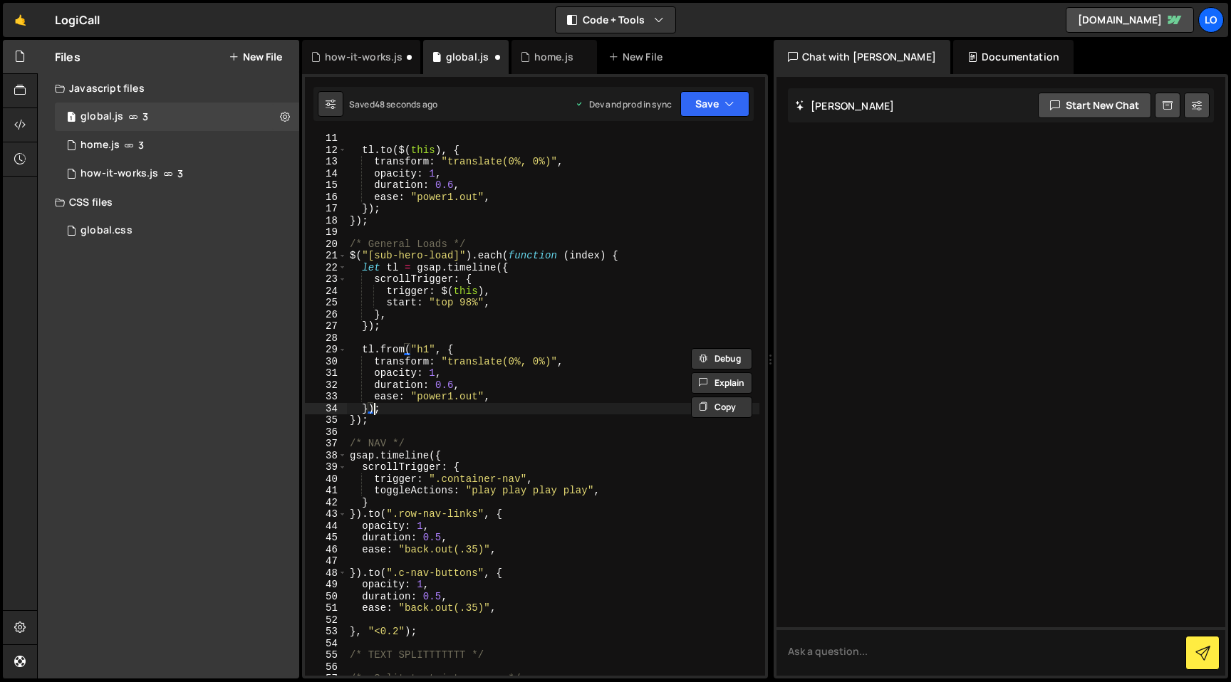
paste textarea "tl.from("h1", {"
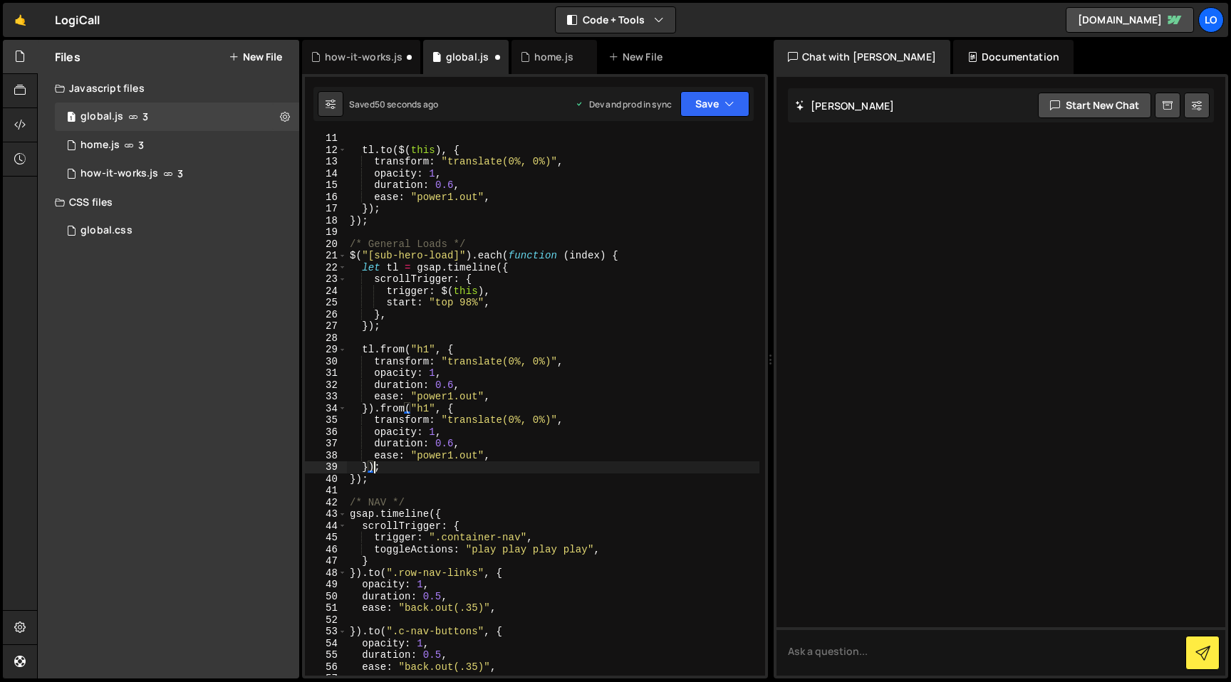
click at [421, 348] on div "tl . to ( $ ( this ) , { transform : "translate(0%, 0%)" , opacity : 1 , durati…" at bounding box center [553, 414] width 412 height 565
click at [461, 362] on div "tl . to ( $ ( this ) , { transform : "translate(0%, 0%)" , opacity : 1 , durati…" at bounding box center [553, 414] width 412 height 565
drag, startPoint x: 398, startPoint y: 362, endPoint x: 580, endPoint y: 362, distance: 181.6
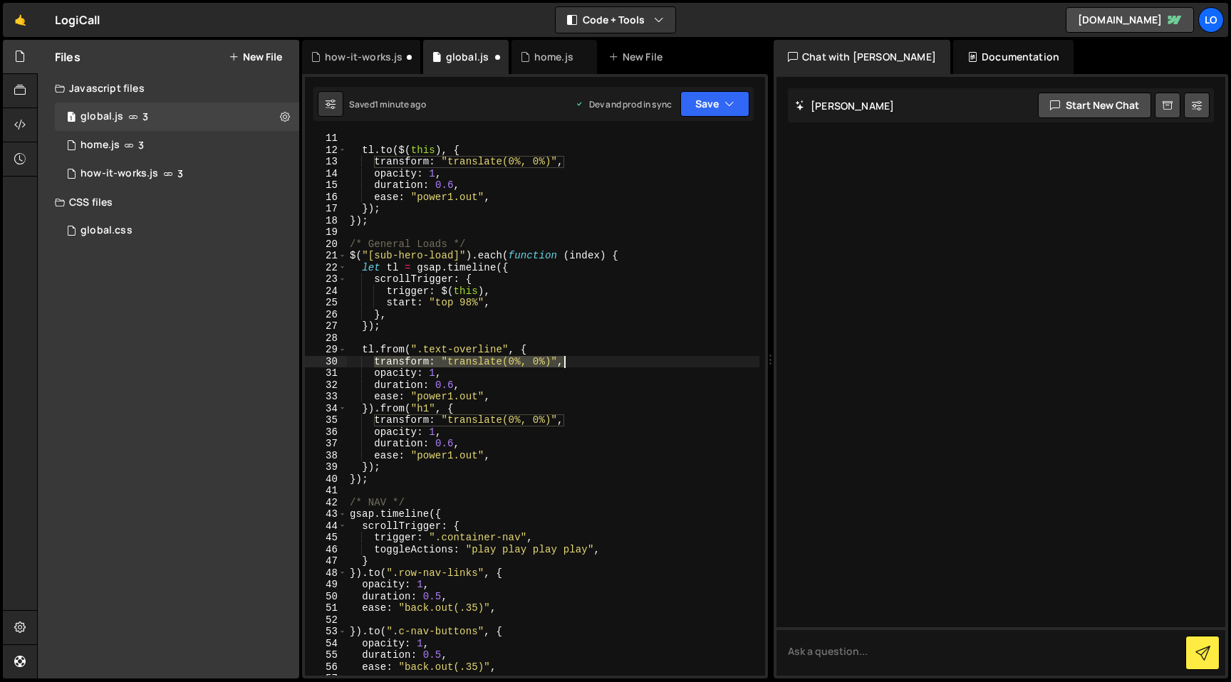
click at [580, 362] on div "tl . to ( $ ( this ) , { transform : "translate(0%, 0%)" , opacity : 1 , durati…" at bounding box center [553, 414] width 412 height 565
drag, startPoint x: 374, startPoint y: 363, endPoint x: 552, endPoint y: 362, distance: 178.0
click at [552, 362] on div "tl . to ( $ ( this ) , { transform : "translate(0%, 0%)" , opacity : 1 , durati…" at bounding box center [553, 414] width 412 height 565
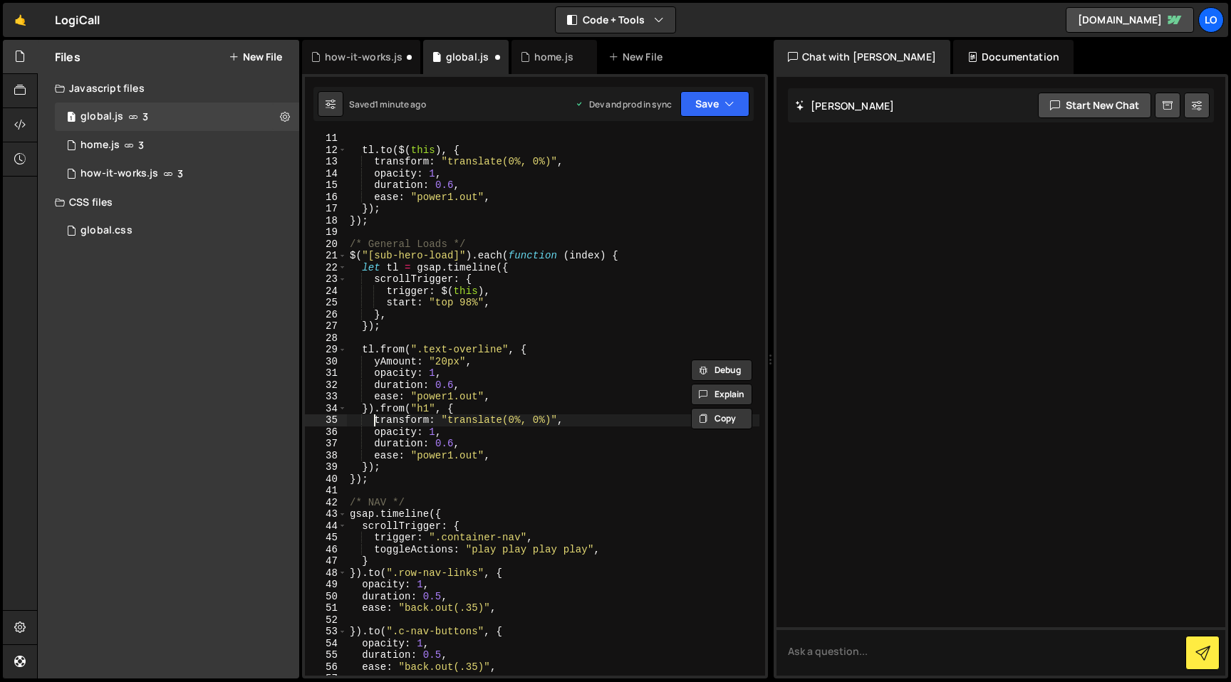
click at [372, 421] on div "tl . to ( $ ( this ) , { transform : "translate(0%, 0%)" , opacity : 1 , durati…" at bounding box center [553, 414] width 412 height 565
drag, startPoint x: 437, startPoint y: 422, endPoint x: 609, endPoint y: 423, distance: 171.6
click at [609, 423] on div "tl . to ( $ ( this ) , { transform : "translate(0%, 0%)" , opacity : 1 , durati…" at bounding box center [553, 414] width 412 height 565
click at [430, 429] on div "tl . to ( $ ( this ) , { transform : "translate(0%, 0%)" , opacity : 1 , durati…" at bounding box center [553, 414] width 412 height 565
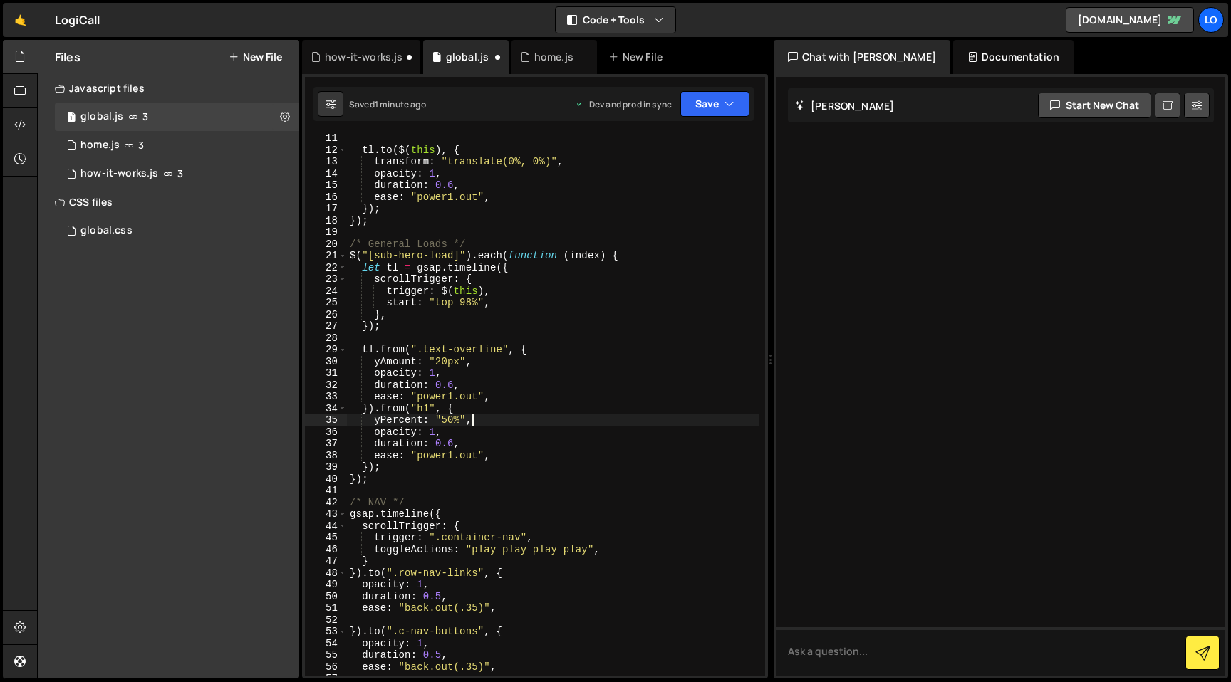
click at [430, 429] on div "tl . to ( $ ( this ) , { transform : "translate(0%, 0%)" , opacity : 1 , durati…" at bounding box center [553, 414] width 412 height 565
click at [431, 374] on div "tl . to ( $ ( this ) , { transform : "translate(0%, 0%)" , opacity : 1 , durati…" at bounding box center [553, 414] width 412 height 565
click at [716, 107] on button "Save" at bounding box center [714, 104] width 69 height 26
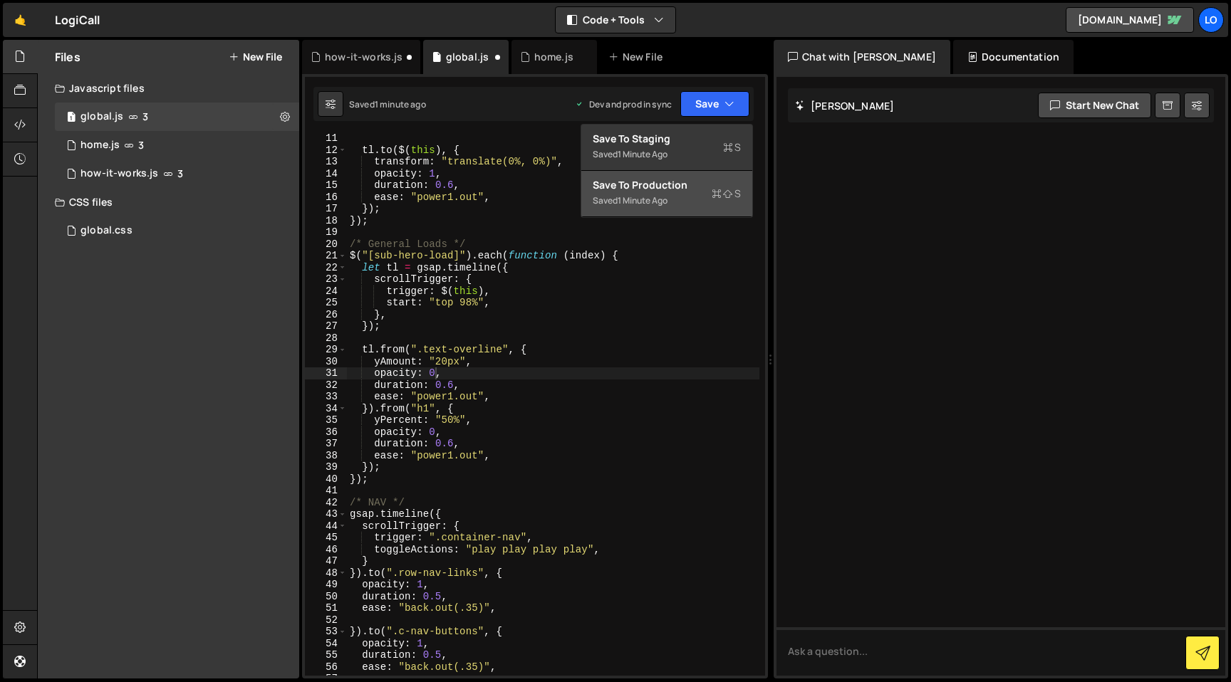
click at [700, 183] on div "Save to Production S" at bounding box center [666, 185] width 148 height 14
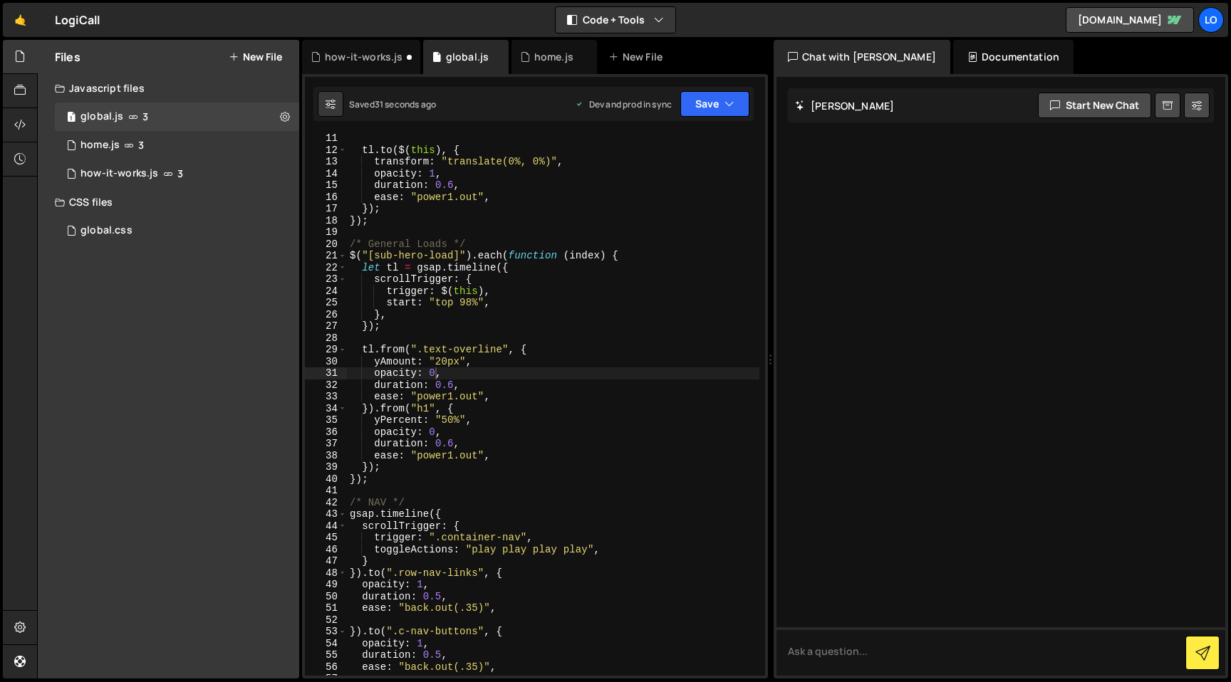
click at [440, 419] on div "tl . to ( $ ( this ) , { transform : "translate(0%, 0%)" , opacity : 1 , durati…" at bounding box center [553, 414] width 412 height 565
click at [441, 419] on div "tl . to ( $ ( this ) , { transform : "translate(0%, 0%)" , opacity : 1 , durati…" at bounding box center [553, 414] width 412 height 565
click at [463, 419] on div "tl . to ( $ ( this ) , { transform : "translate(0%, 0%)" , opacity : 1 , durati…" at bounding box center [553, 414] width 412 height 565
click at [442, 421] on div "tl . to ( $ ( this ) , { transform : "translate(0%, 0%)" , opacity : 1 , durati…" at bounding box center [553, 414] width 412 height 565
click at [726, 105] on icon "button" at bounding box center [729, 104] width 10 height 14
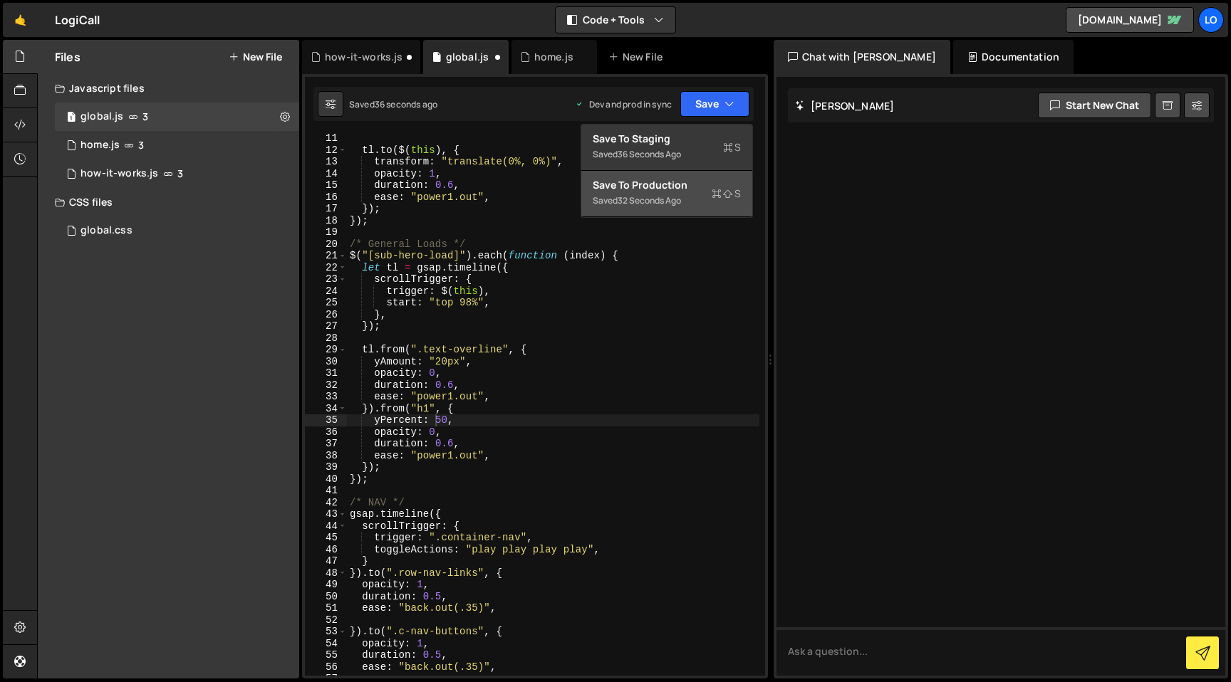
click at [706, 187] on div "Save to Production S" at bounding box center [666, 185] width 148 height 14
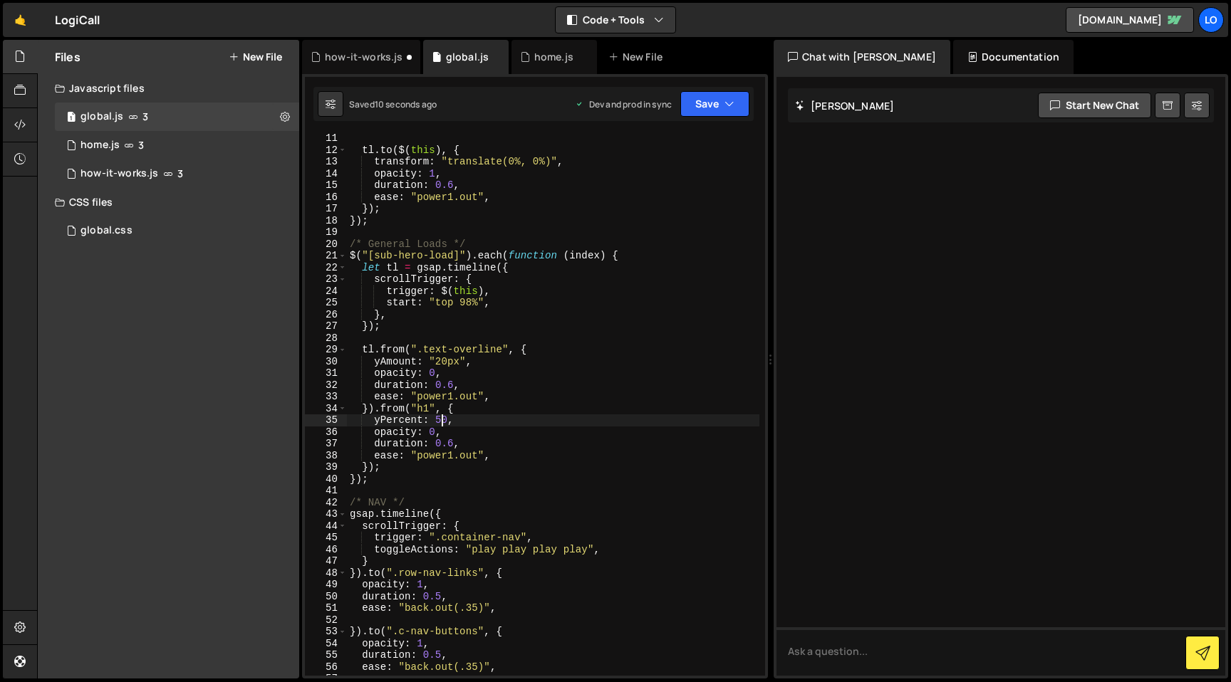
click at [439, 419] on div "tl . to ( $ ( this ) , { transform : "translate(0%, 0%)" , opacity : 1 , durati…" at bounding box center [553, 414] width 412 height 565
drag, startPoint x: 439, startPoint y: 419, endPoint x: 457, endPoint y: 422, distance: 17.9
click at [439, 419] on div "tl . to ( $ ( this ) , { transform : "translate(0%, 0%)" , opacity : 1 , durati…" at bounding box center [553, 414] width 412 height 565
drag, startPoint x: 395, startPoint y: 405, endPoint x: 388, endPoint y: 410, distance: 8.1
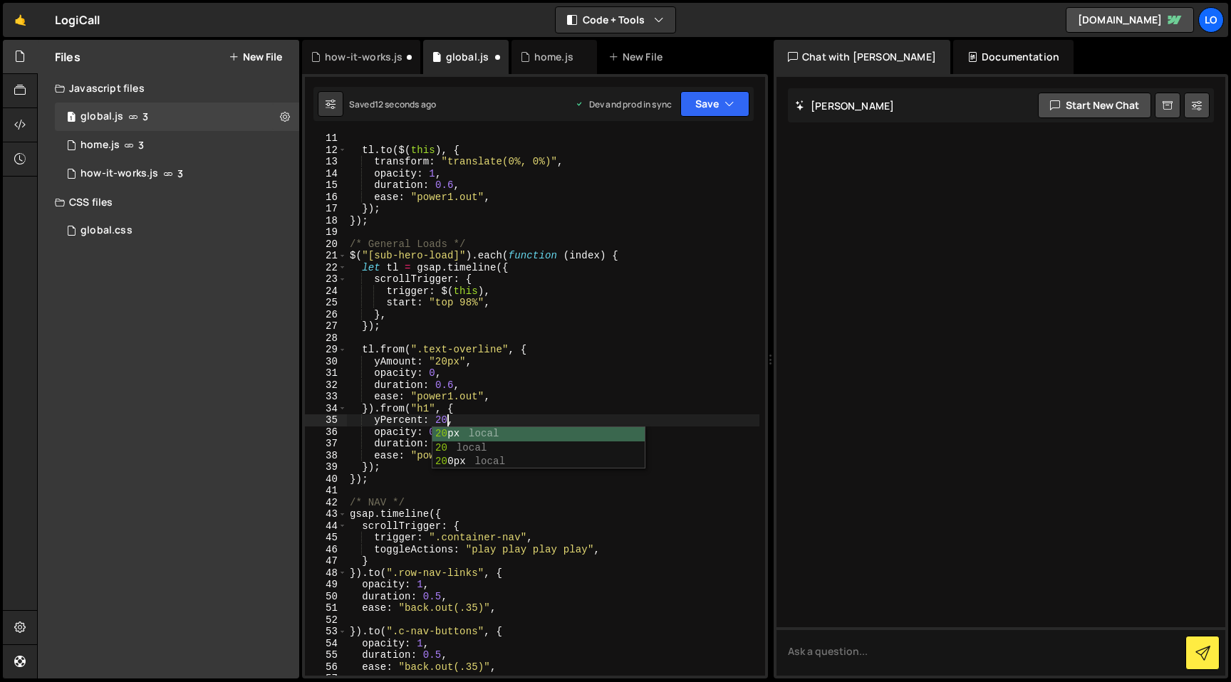
click at [394, 405] on div "tl . to ( $ ( this ) , { transform : "translate(0%, 0%)" , opacity : 1 , durati…" at bounding box center [553, 414] width 412 height 565
drag, startPoint x: 372, startPoint y: 421, endPoint x: 516, endPoint y: 409, distance: 144.3
click at [526, 411] on div "tl . to ( $ ( this ) , { transform : "translate(0%, 0%)" , opacity : 1 , durati…" at bounding box center [553, 414] width 412 height 565
drag, startPoint x: 506, startPoint y: 418, endPoint x: 404, endPoint y: 414, distance: 101.9
click at [503, 418] on div "tl . to ( $ ( this ) , { transform : "translate(0%, 0%)" , opacity : 1 , durati…" at bounding box center [553, 414] width 412 height 565
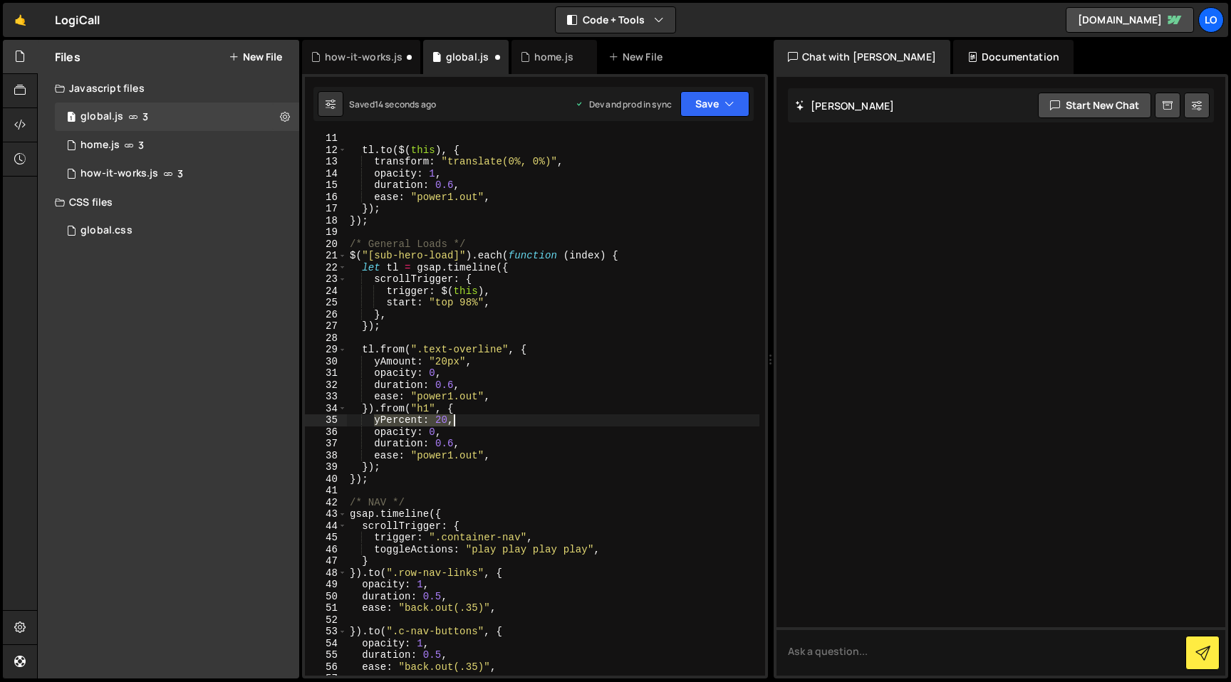
drag, startPoint x: 375, startPoint y: 422, endPoint x: 500, endPoint y: 420, distance: 124.6
click at [500, 420] on div "tl . to ( $ ( this ) , { transform : "translate(0%, 0%)" , opacity : 1 , durati…" at bounding box center [553, 414] width 412 height 565
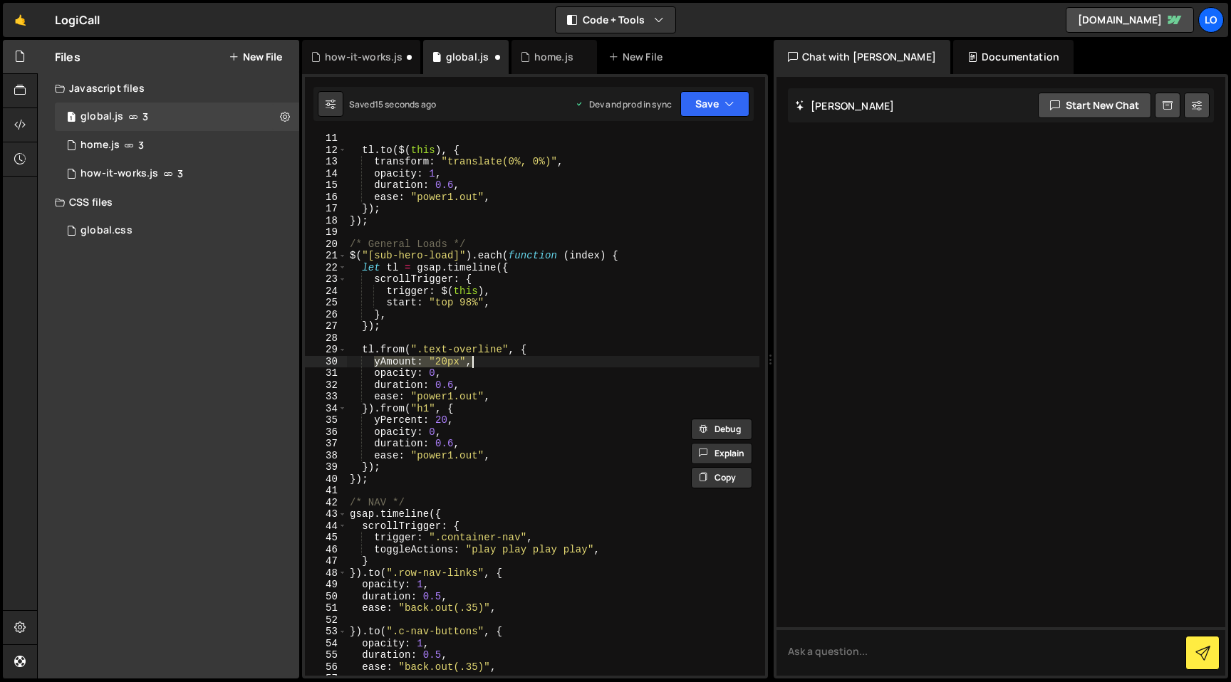
drag, startPoint x: 372, startPoint y: 363, endPoint x: 507, endPoint y: 360, distance: 134.6
click at [505, 360] on div "tl . to ( $ ( this ) , { transform : "translate(0%, 0%)" , opacity : 1 , durati…" at bounding box center [553, 414] width 412 height 565
paste textarea "Percent: 20"
click at [705, 112] on button "Save" at bounding box center [714, 104] width 69 height 26
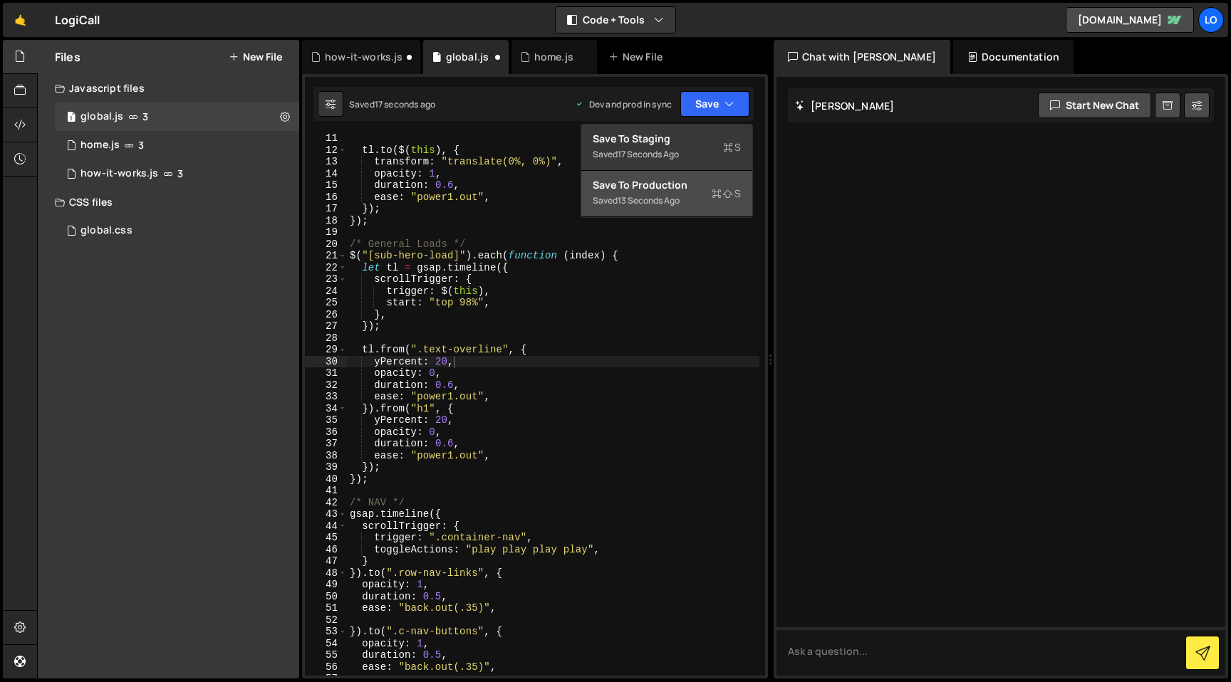
click at [695, 190] on div "Save to Production S" at bounding box center [666, 185] width 148 height 14
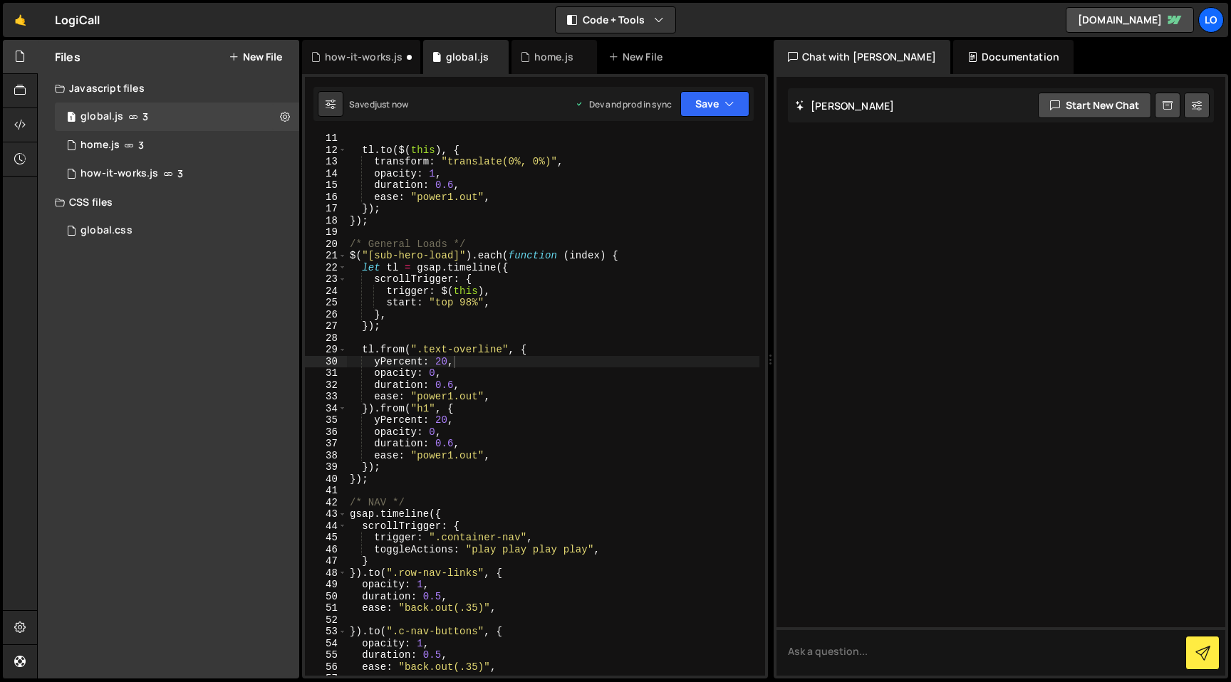
click at [442, 360] on div "tl . to ( $ ( this ) , { transform : "translate(0%, 0%)" , opacity : 1 , durati…" at bounding box center [553, 414] width 412 height 565
drag, startPoint x: 705, startPoint y: 107, endPoint x: 704, endPoint y: 145, distance: 38.5
click at [705, 107] on button "Save" at bounding box center [714, 104] width 69 height 26
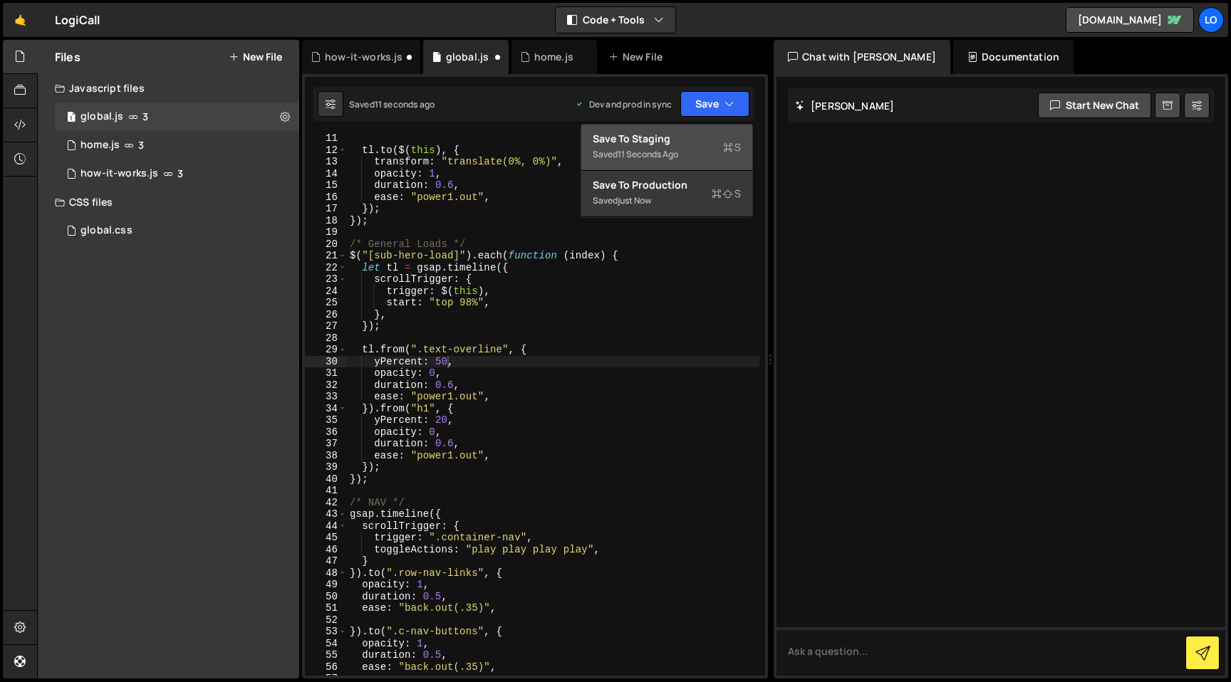
click at [699, 164] on button "Save to Staging S Saved 11 seconds ago" at bounding box center [666, 148] width 171 height 46
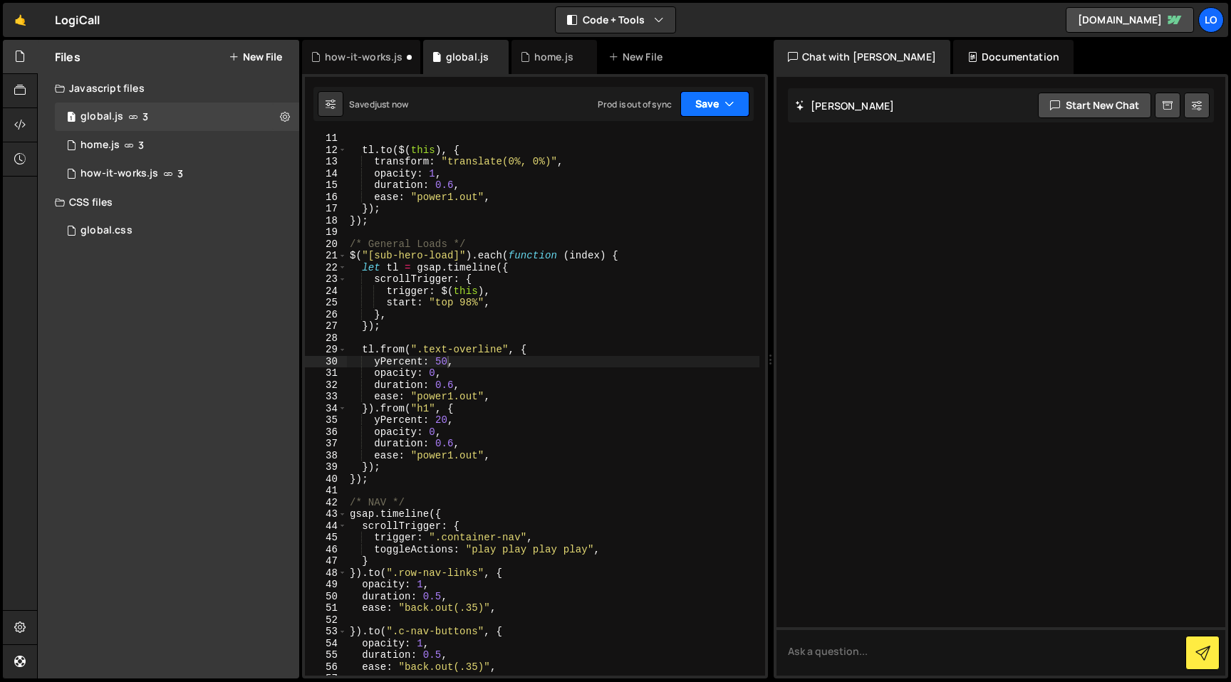
click at [724, 108] on button "Save" at bounding box center [714, 104] width 69 height 26
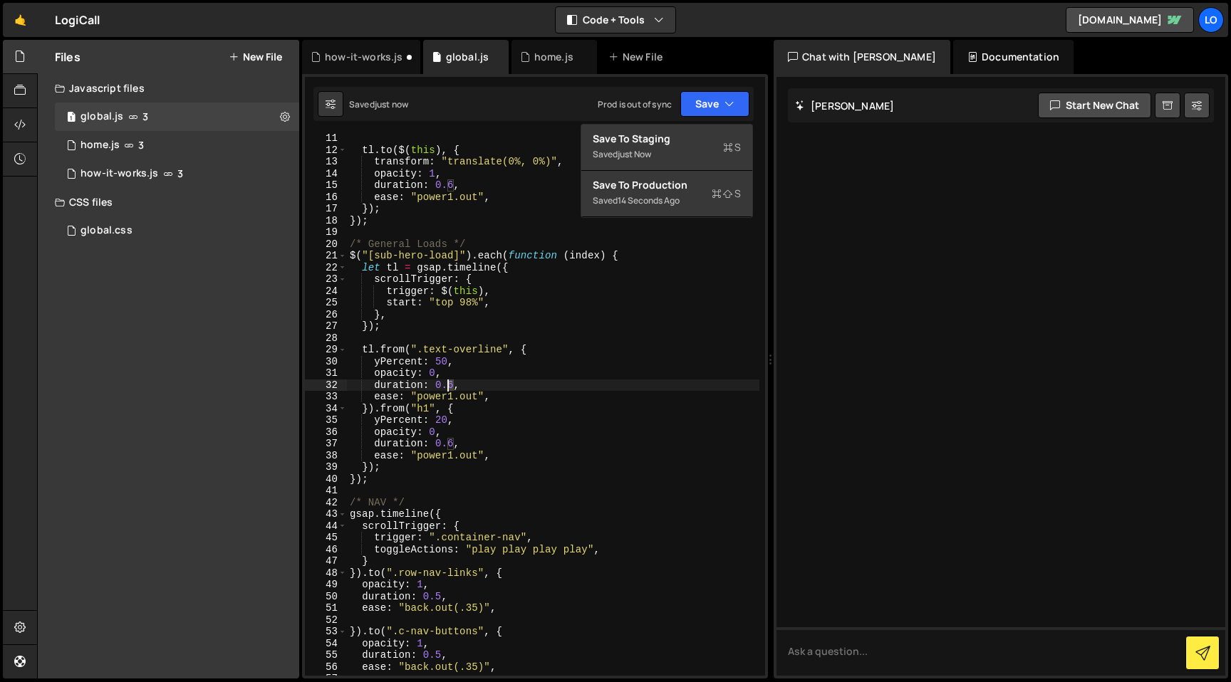
click at [449, 385] on div "tl . to ( $ ( this ) , { transform : "translate(0%, 0%)" , opacity : 1 , durati…" at bounding box center [553, 414] width 412 height 565
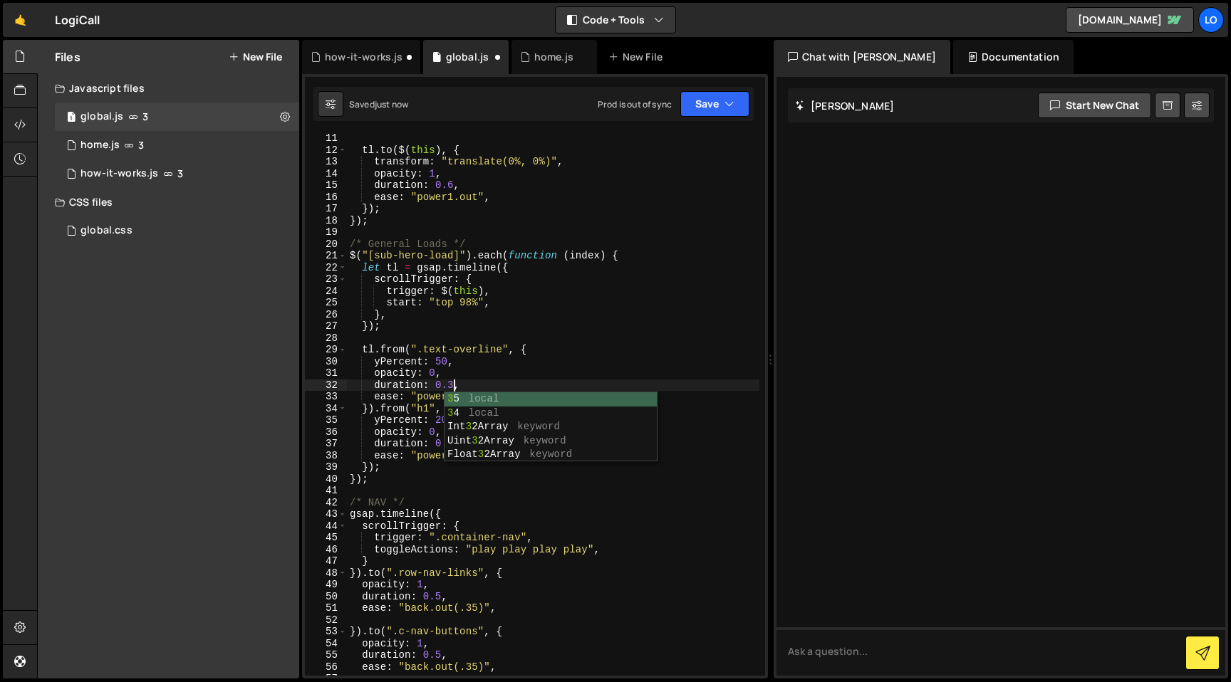
click at [443, 361] on div "tl . to ( $ ( this ) , { transform : "translate(0%, 0%)" , opacity : 1 , durati…" at bounding box center [553, 414] width 412 height 565
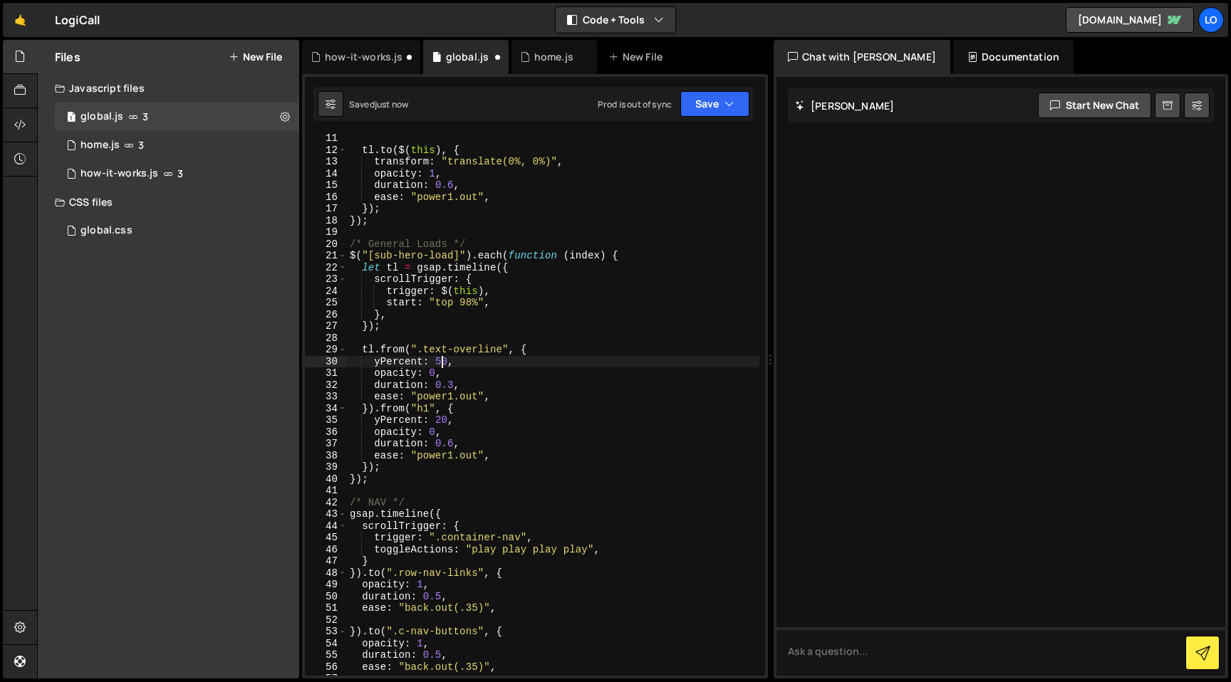
drag, startPoint x: 443, startPoint y: 361, endPoint x: 522, endPoint y: 360, distance: 79.0
click at [443, 361] on div "tl . to ( $ ( this ) , { transform : "translate(0%, 0%)" , opacity : 1 , durati…" at bounding box center [553, 414] width 412 height 565
click at [711, 107] on button "Save" at bounding box center [714, 104] width 69 height 26
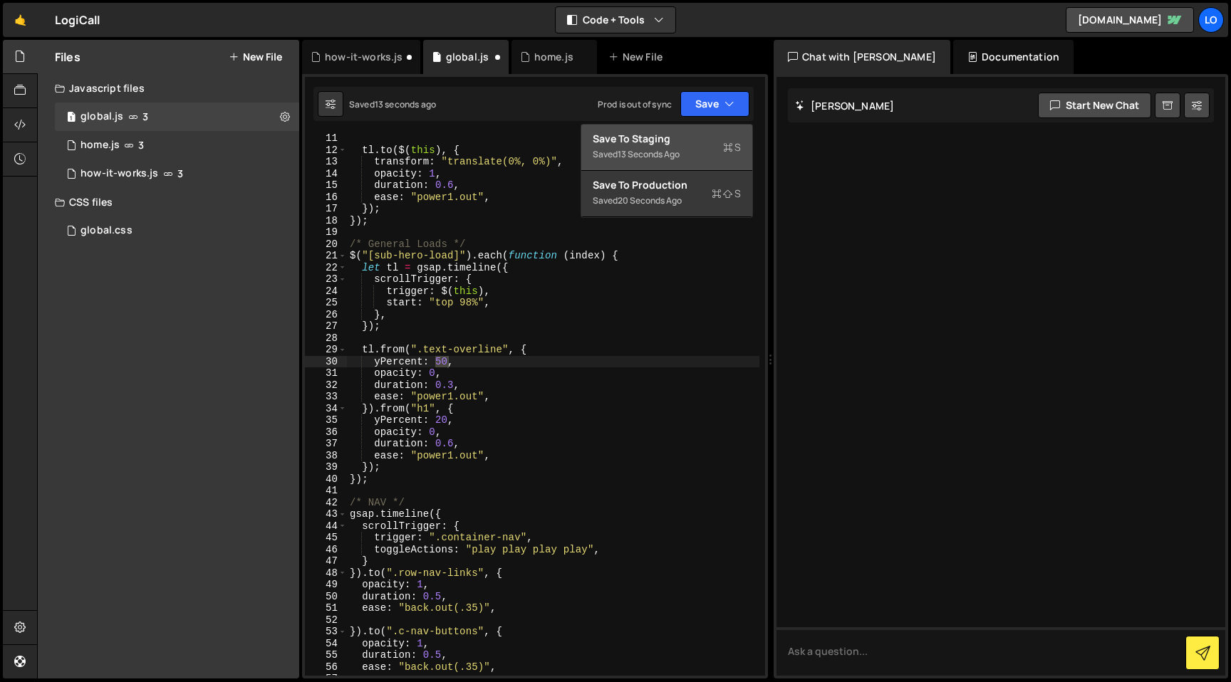
click at [691, 165] on button "Save to Staging S Saved 13 seconds ago" at bounding box center [666, 148] width 171 height 46
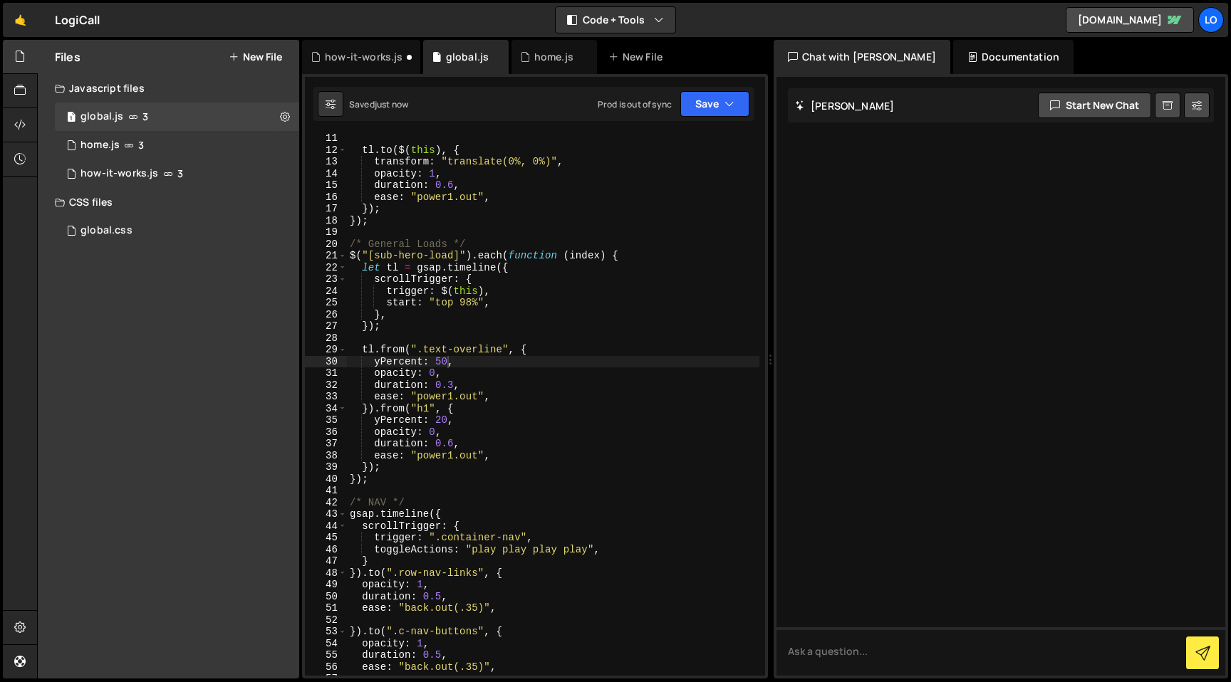
scroll to position [0, 1]
drag, startPoint x: 369, startPoint y: 470, endPoint x: 415, endPoint y: 476, distance: 46.7
click at [369, 470] on div "tl . to ( $ ( this ) , { transform : "translate(0%, 0%)" , opacity : 1 , durati…" at bounding box center [553, 414] width 412 height 565
click at [726, 115] on button "Save" at bounding box center [714, 104] width 69 height 26
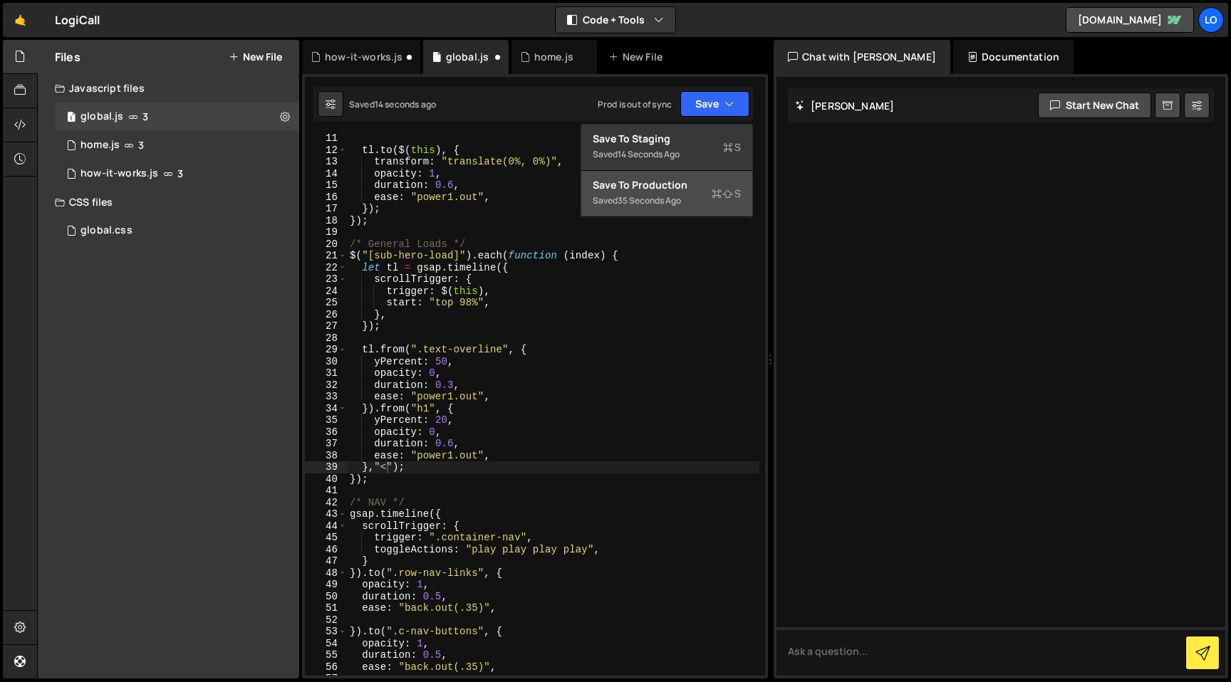
click at [699, 178] on div "Save to Production S" at bounding box center [666, 185] width 148 height 14
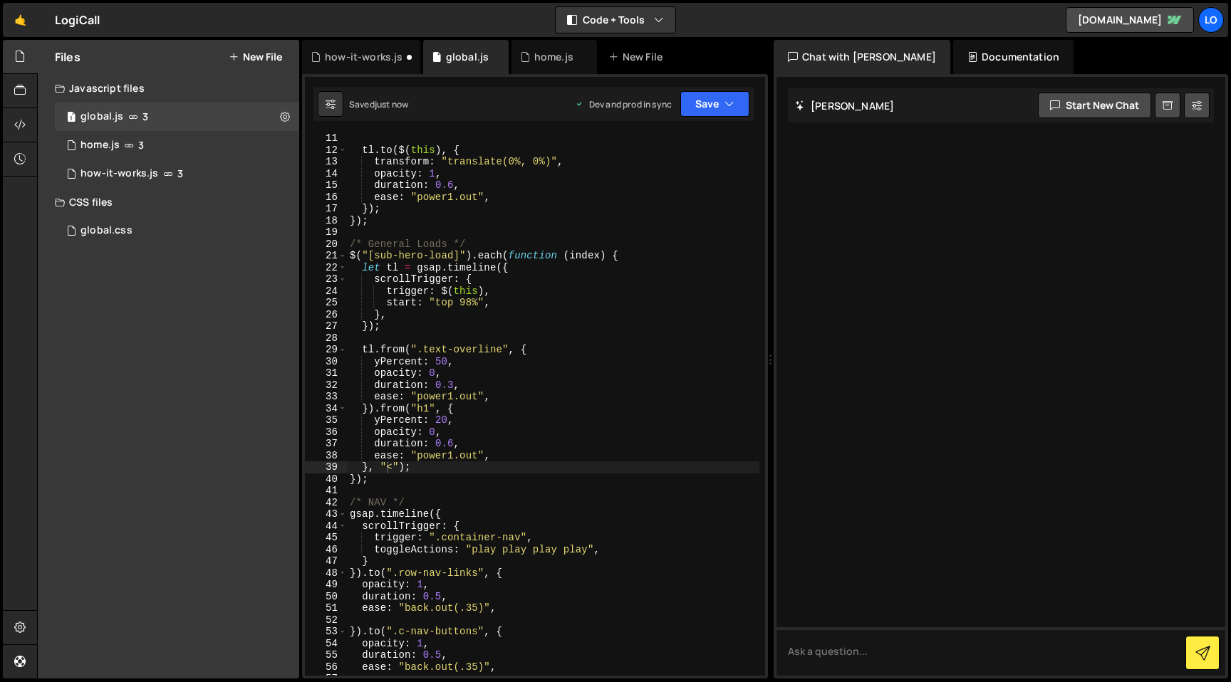
click at [392, 466] on div "tl . to ( $ ( this ) , { transform : "translate(0%, 0%)" , opacity : 1 , durati…" at bounding box center [553, 414] width 412 height 565
click at [725, 108] on icon "button" at bounding box center [729, 104] width 10 height 14
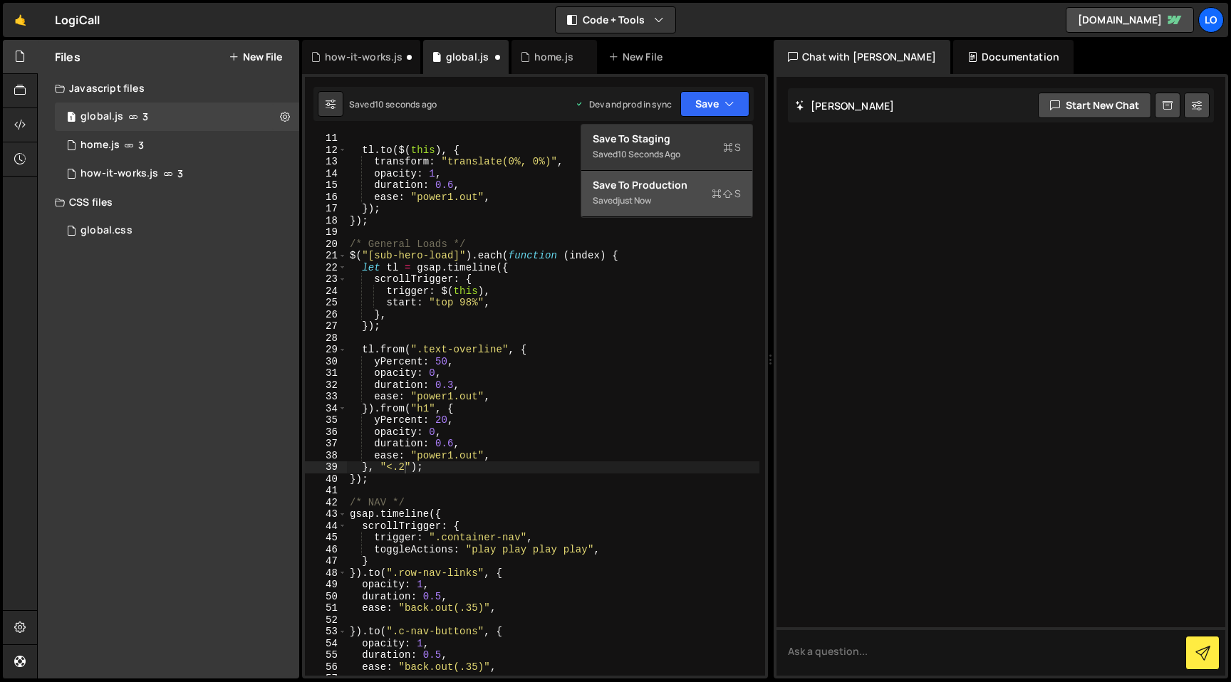
click at [679, 192] on div "Saved just now" at bounding box center [666, 200] width 148 height 17
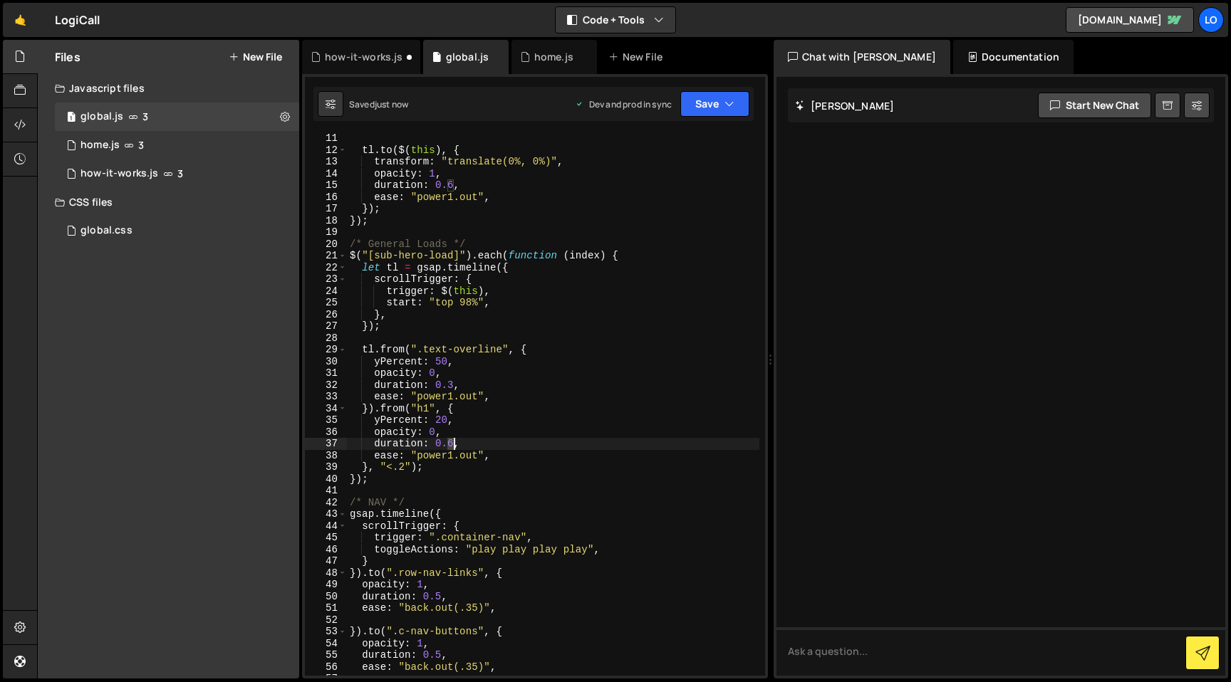
click at [452, 442] on div "tl . to ( $ ( this ) , { transform : "translate(0%, 0%)" , opacity : 1 , durati…" at bounding box center [553, 414] width 412 height 565
drag, startPoint x: 724, startPoint y: 111, endPoint x: 721, endPoint y: 122, distance: 10.9
click at [724, 111] on button "Save" at bounding box center [714, 104] width 69 height 26
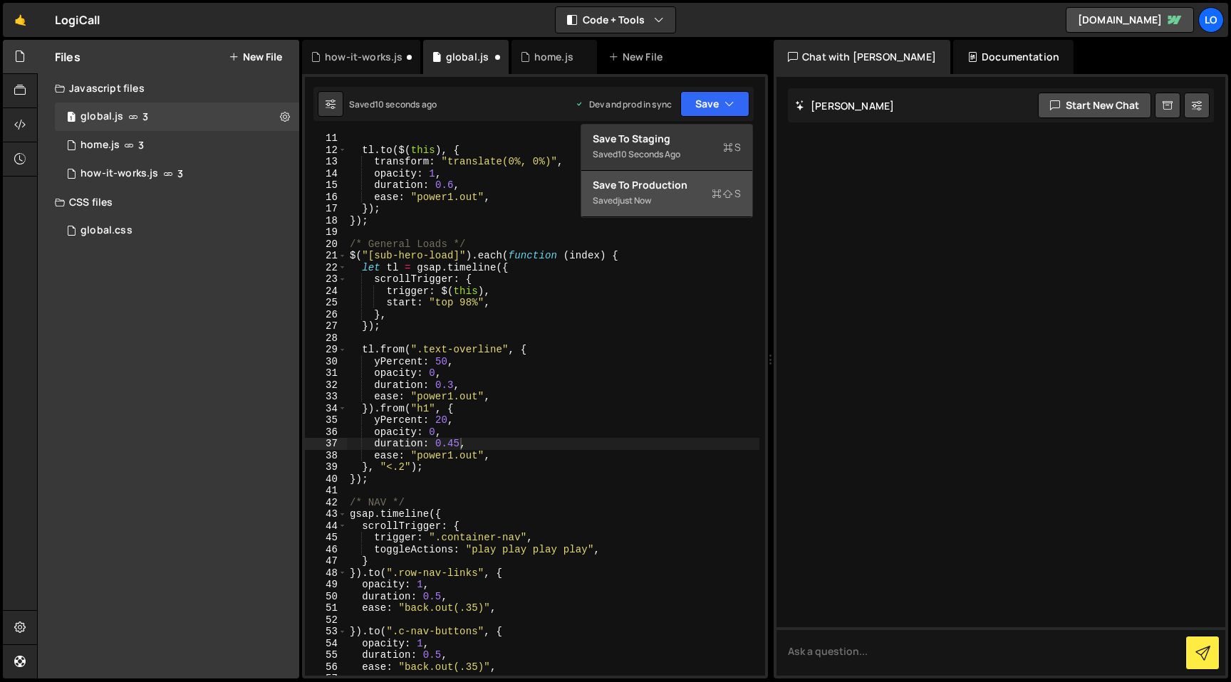
click at [694, 194] on div "Saved just now" at bounding box center [666, 200] width 148 height 17
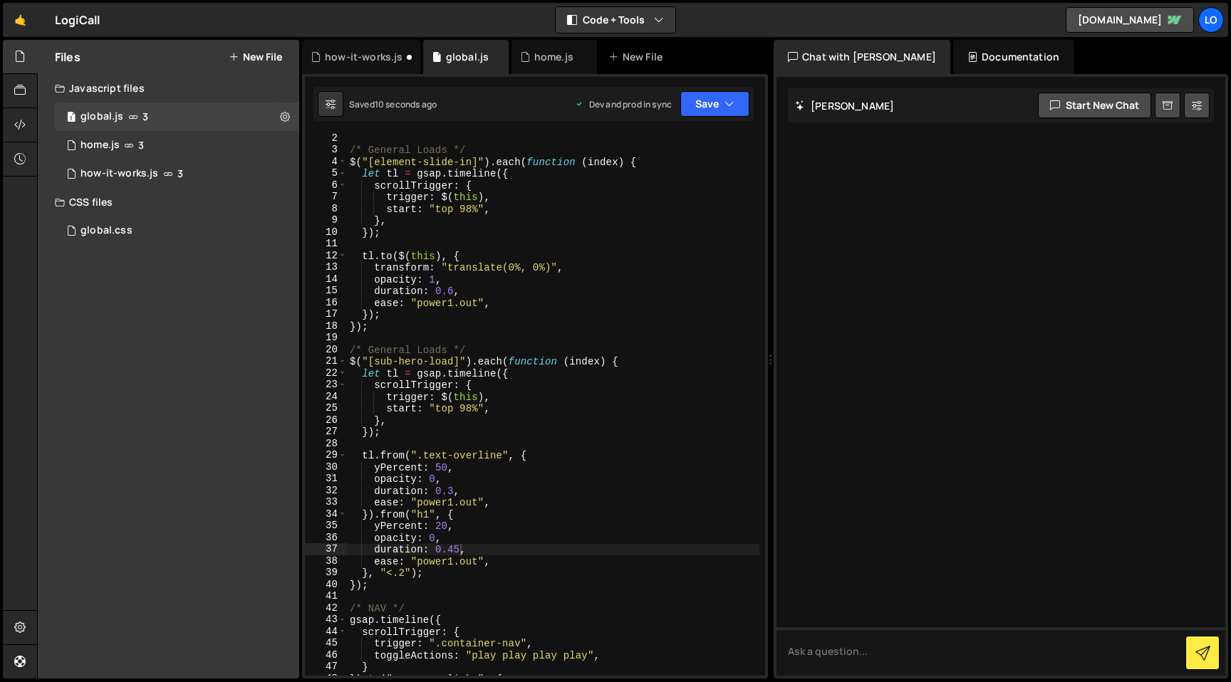
scroll to position [13, 0]
drag, startPoint x: 373, startPoint y: 160, endPoint x: 471, endPoint y: 163, distance: 98.3
click at [471, 163] on div "/* General Loads */ $ ( "[element-slide-in]" ) . each ( function ( index ) { le…" at bounding box center [553, 414] width 412 height 565
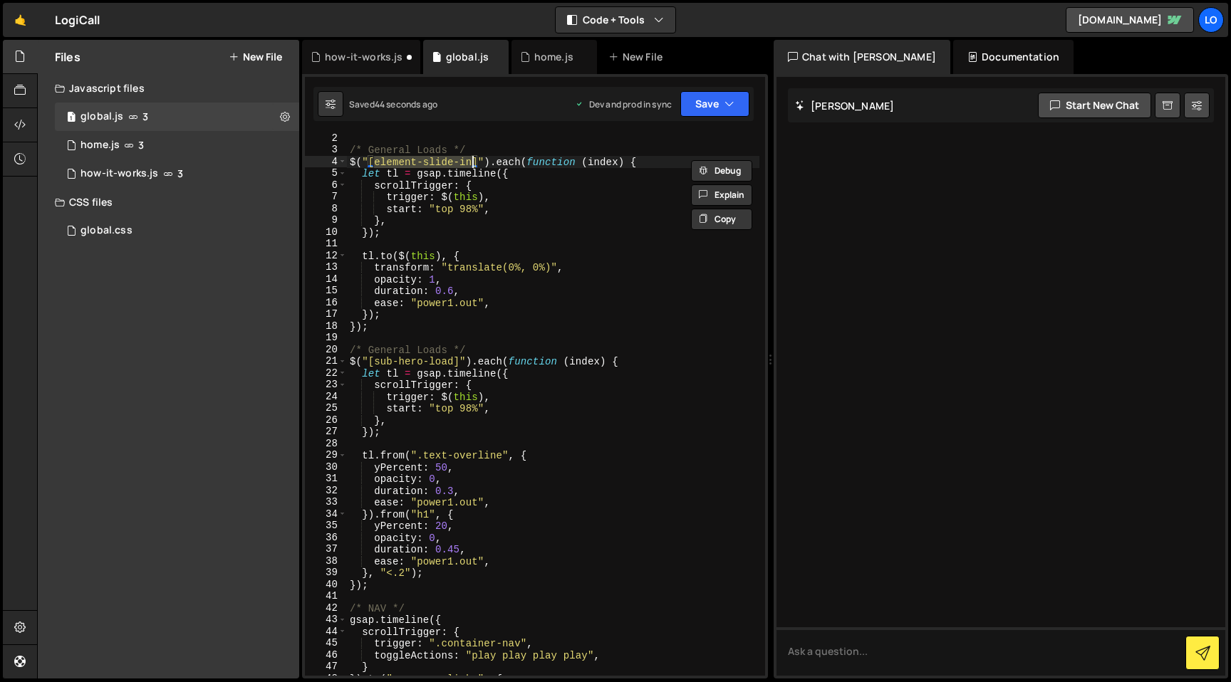
scroll to position [24, 0]
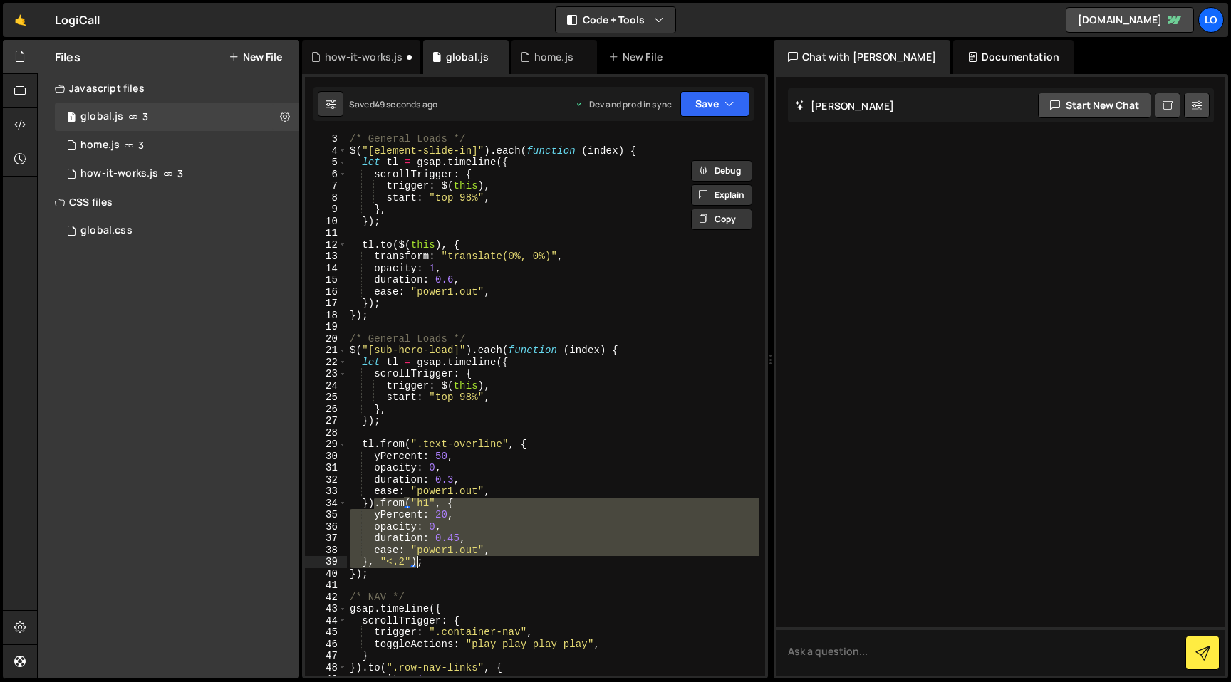
drag, startPoint x: 375, startPoint y: 506, endPoint x: 421, endPoint y: 563, distance: 73.0
click at [417, 562] on div "/* General Loads */ $ ( "[element-slide-in]" ) . each ( function ( index ) { le…" at bounding box center [553, 415] width 412 height 565
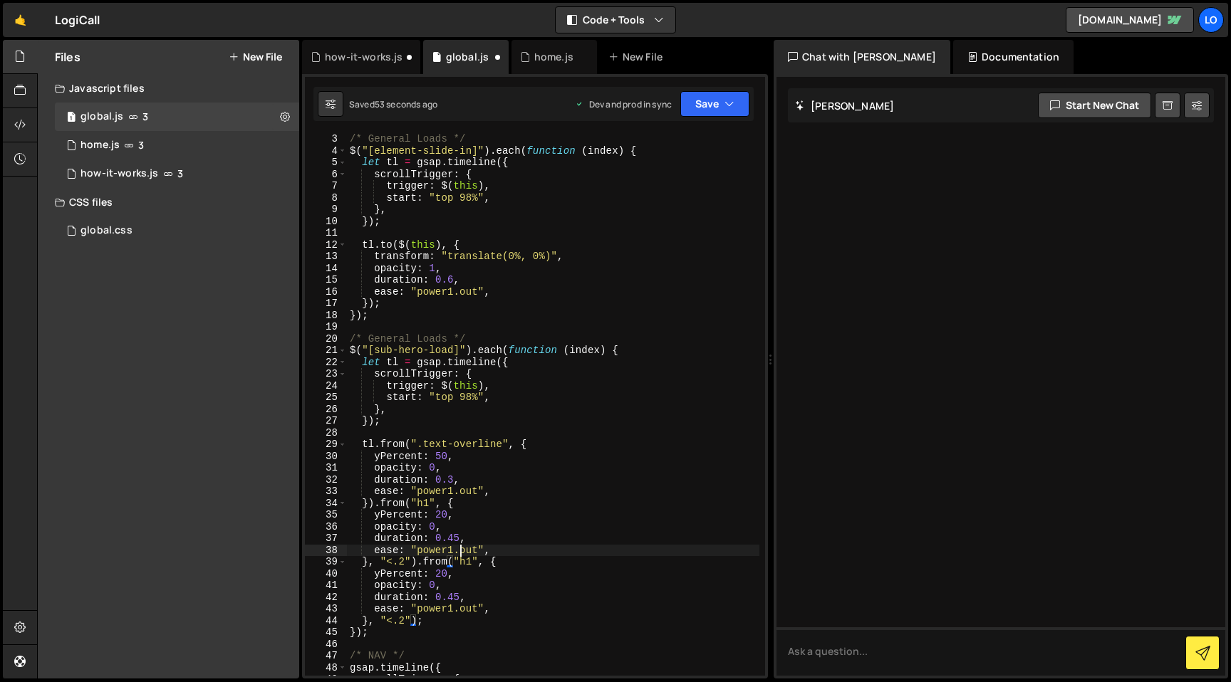
click at [462, 554] on div "/* General Loads */ $ ( "[element-slide-in]" ) . each ( function ( index ) { le…" at bounding box center [553, 415] width 412 height 565
click at [469, 564] on div "/* General Loads */ $ ( "[element-slide-in]" ) . each ( function ( index ) { le…" at bounding box center [553, 415] width 412 height 565
paste textarea "sub-hero-elem"
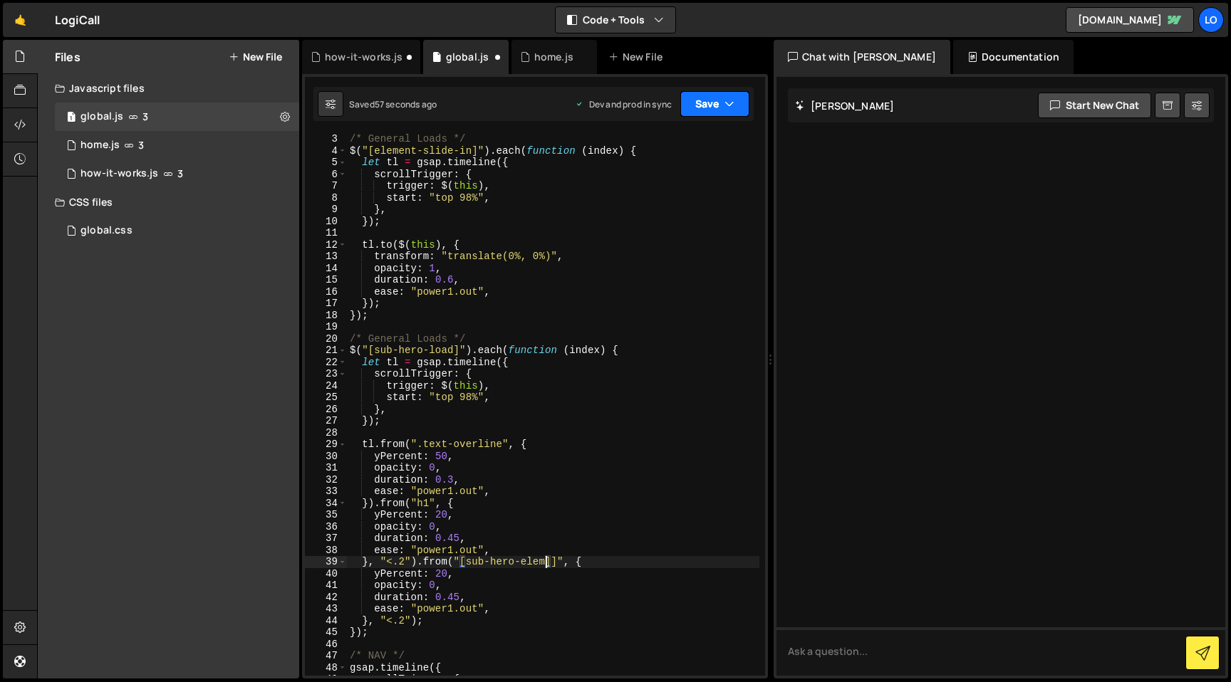
click at [702, 108] on button "Save" at bounding box center [714, 104] width 69 height 26
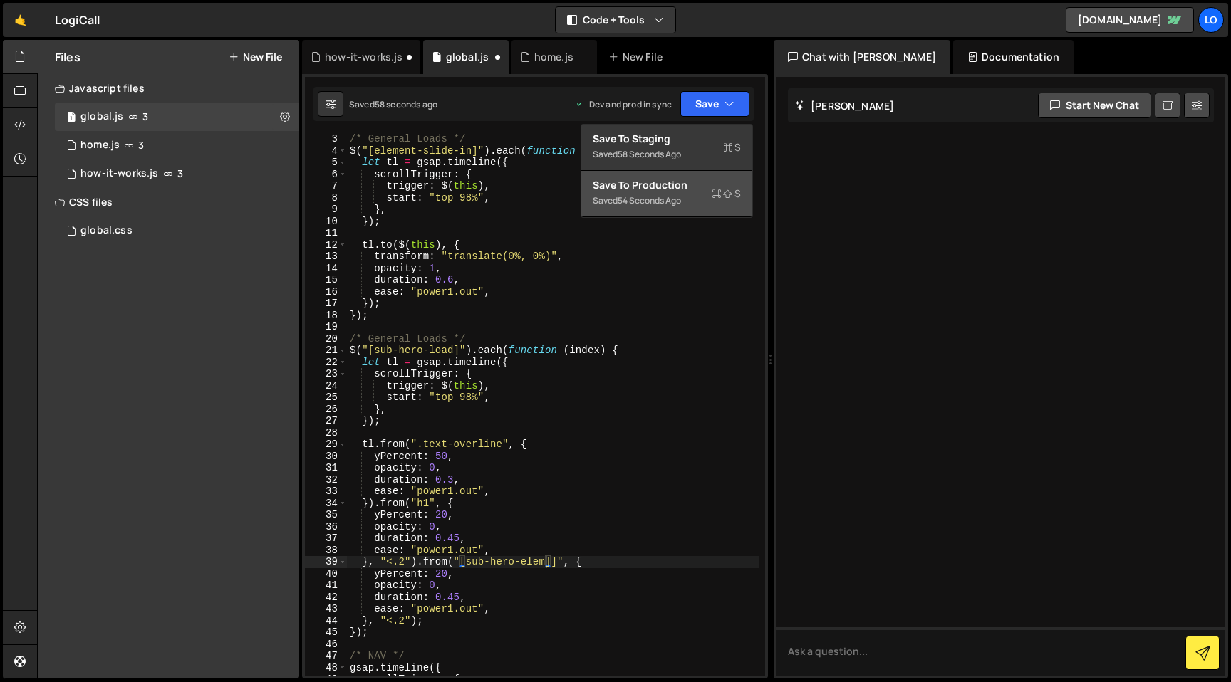
click at [696, 186] on div "Save to Production S" at bounding box center [666, 185] width 148 height 14
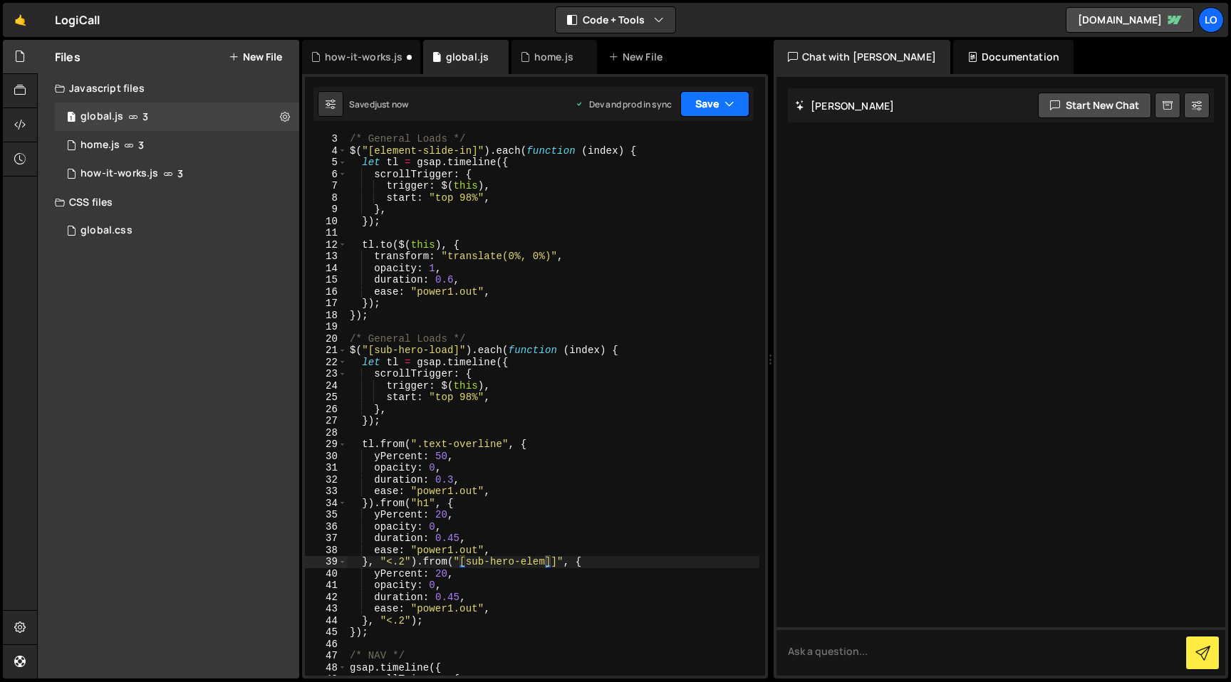
click at [716, 105] on button "Save" at bounding box center [714, 104] width 69 height 26
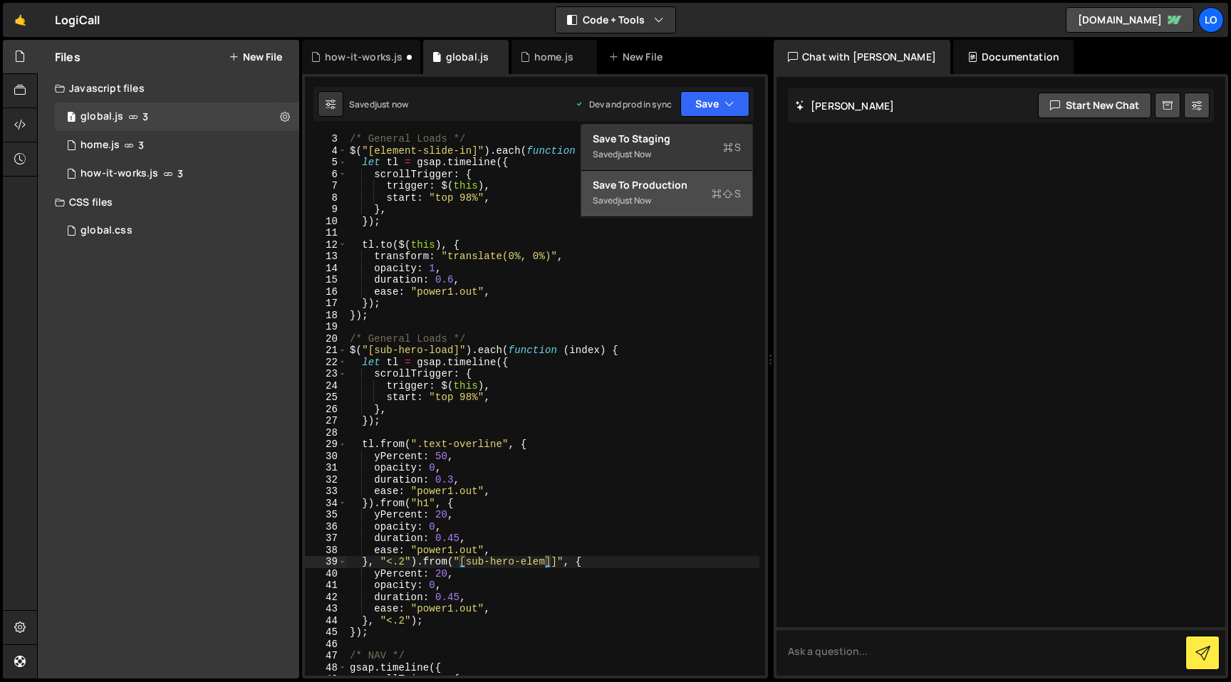
click at [723, 189] on icon at bounding box center [728, 194] width 10 height 14
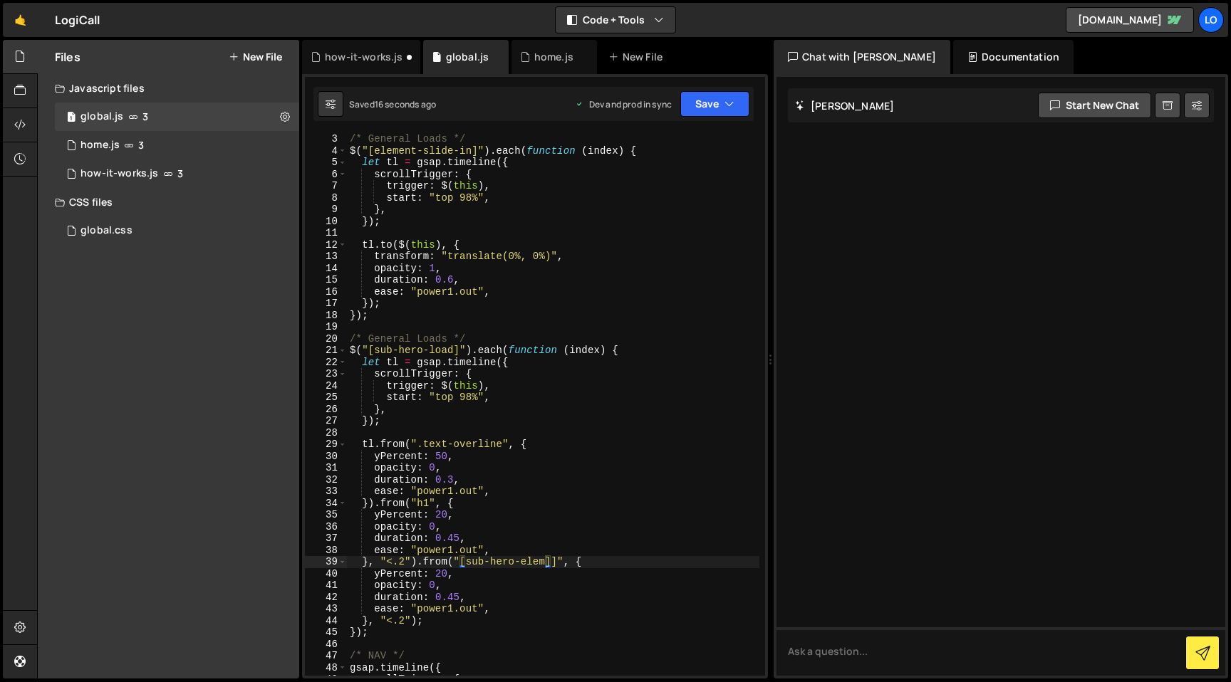
scroll to position [0, 6]
click at [550, 571] on div "/* General Loads */ $ ( "[element-slide-in]" ) . each ( function ( index ) { le…" at bounding box center [553, 415] width 412 height 565
click at [550, 564] on div "/* General Loads */ $ ( "[element-slide-in]" ) . each ( function ( index ) { le…" at bounding box center [553, 415] width 412 height 565
drag, startPoint x: 722, startPoint y: 108, endPoint x: 710, endPoint y: 153, distance: 46.5
click at [722, 108] on button "Save" at bounding box center [714, 104] width 69 height 26
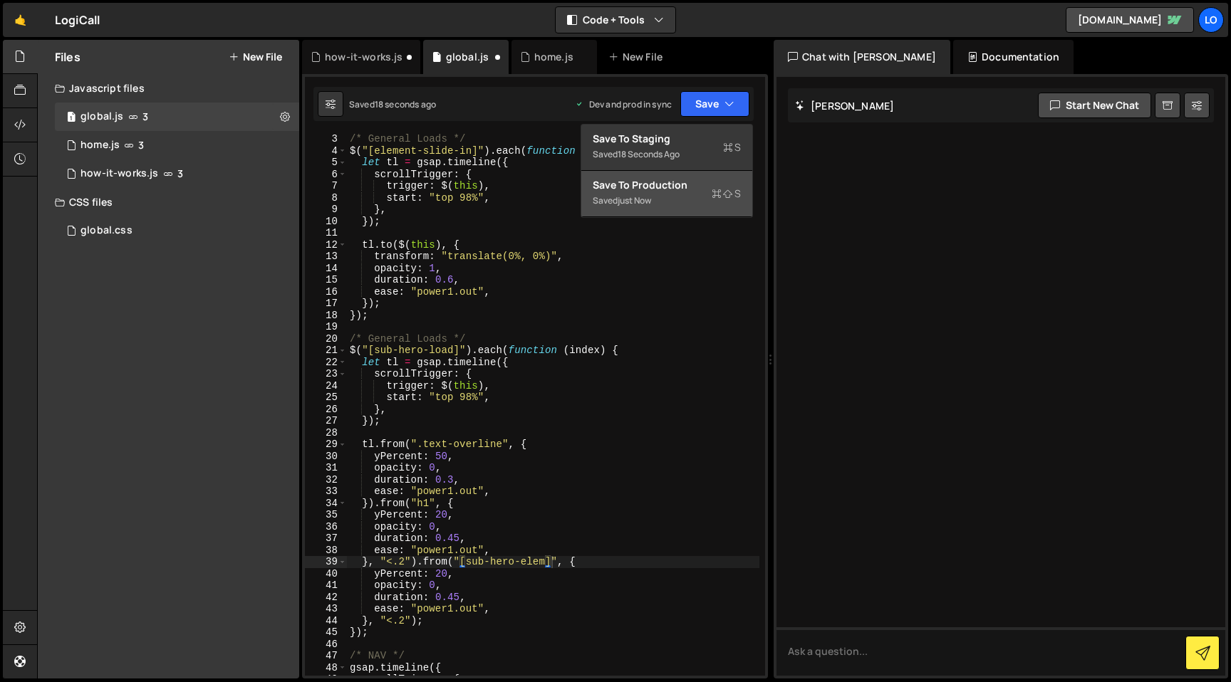
click at [699, 182] on div "Save to Production S" at bounding box center [666, 185] width 148 height 14
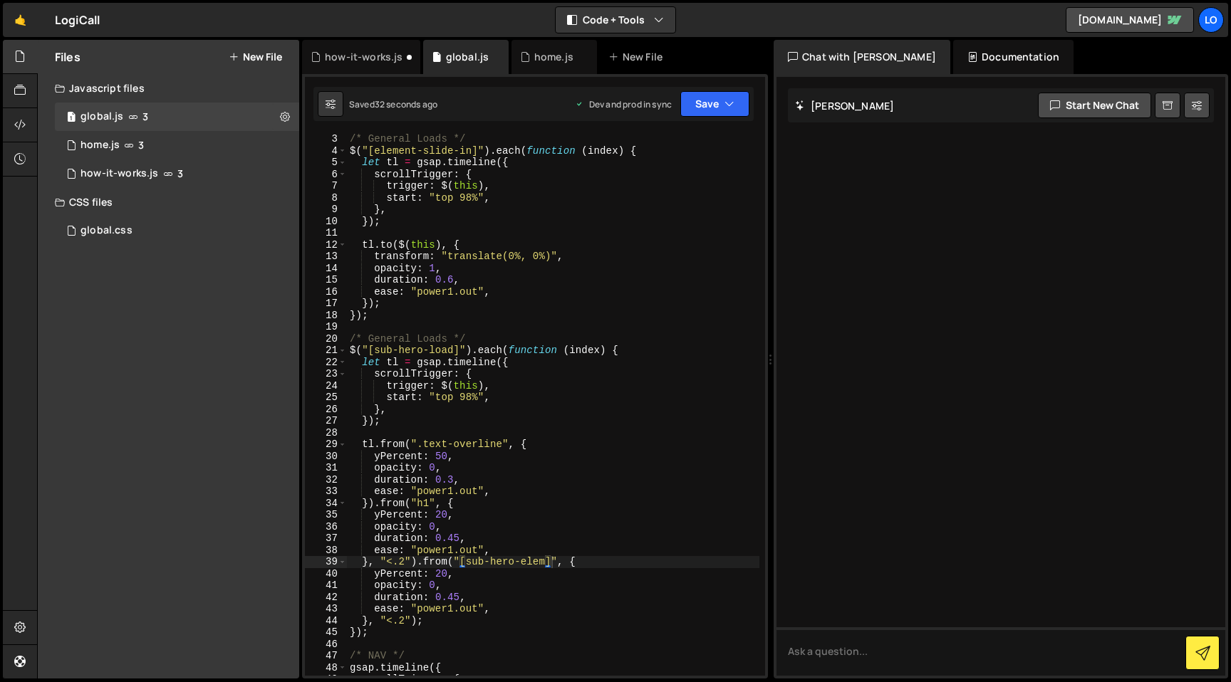
type textarea "}).from("h1", {"
click at [480, 504] on div "/* General Loads */ $ ( "[element-slide-in]" ) . each ( function ( index ) { le…" at bounding box center [553, 415] width 412 height 565
